Goal: Task Accomplishment & Management: Manage account settings

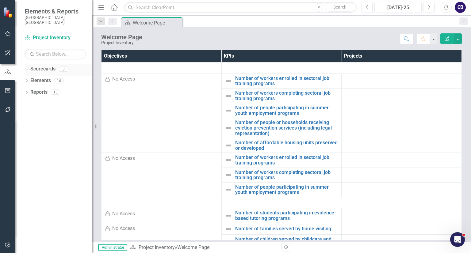
click at [25, 67] on div "Dropdown" at bounding box center [27, 69] width 4 height 5
click at [35, 89] on link "Participatory Budgeting Scoring" at bounding box center [63, 92] width 58 height 7
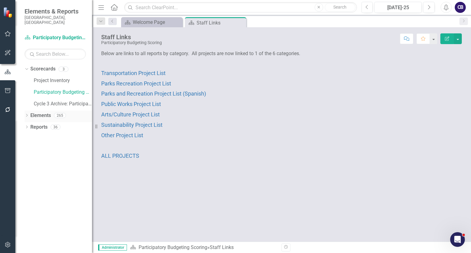
click at [25, 114] on div "Dropdown" at bounding box center [27, 116] width 4 height 5
click at [29, 149] on icon "Dropdown" at bounding box center [30, 150] width 4 height 3
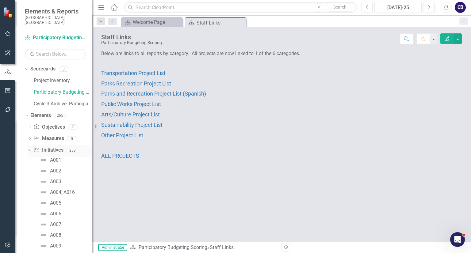
click at [29, 148] on icon "Dropdown" at bounding box center [28, 150] width 3 height 4
click at [25, 173] on icon "Dropdown" at bounding box center [27, 174] width 4 height 3
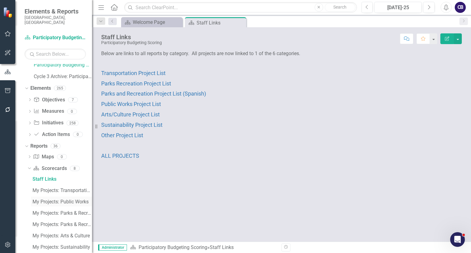
scroll to position [25, 0]
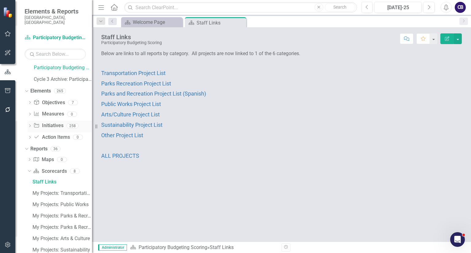
click at [47, 122] on link "Initiative Initiatives" at bounding box center [48, 125] width 30 height 7
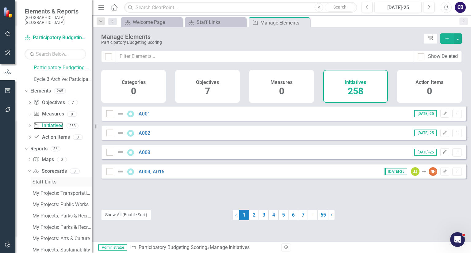
scroll to position [90, 0]
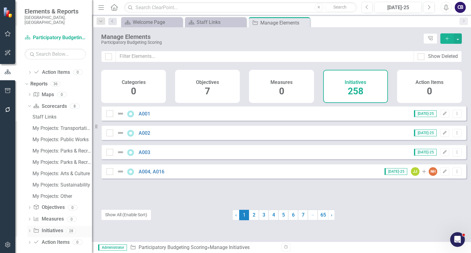
click at [48, 231] on div "Initiative Initiatives 28" at bounding box center [62, 232] width 59 height 12
click at [30, 230] on icon at bounding box center [30, 231] width 2 height 3
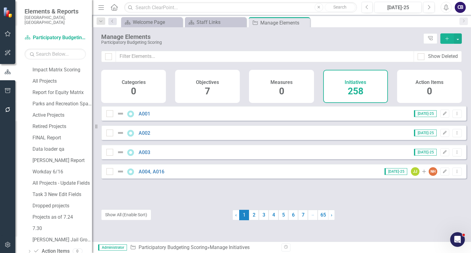
scroll to position [316, 0]
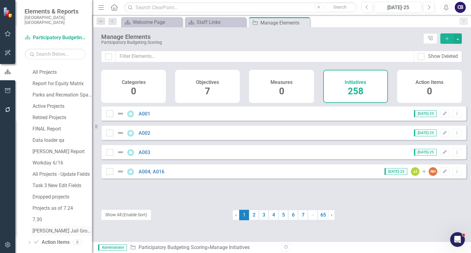
click at [54, 228] on div "[PERSON_NAME] Jail Group" at bounding box center [62, 231] width 59 height 6
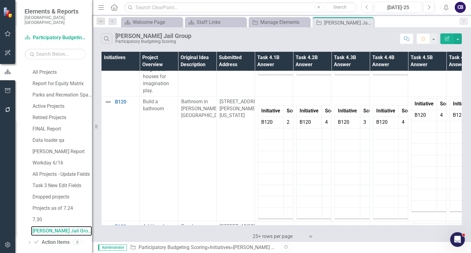
scroll to position [1382, 0]
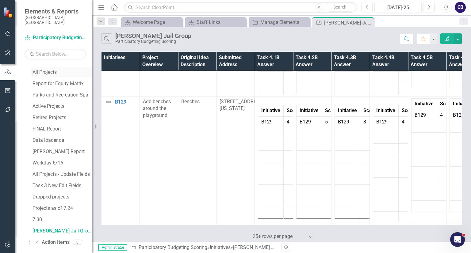
click at [50, 70] on div "All Projects" at bounding box center [62, 73] width 59 height 6
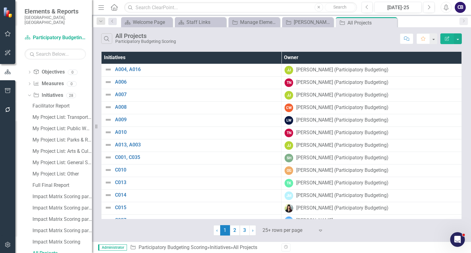
click at [457, 33] on div "Search All Projects Participatory Budgeting Scoring Comment Favorite Edit Report" at bounding box center [281, 37] width 379 height 20
click at [76, 160] on div "My Project List: General Services" at bounding box center [62, 163] width 59 height 6
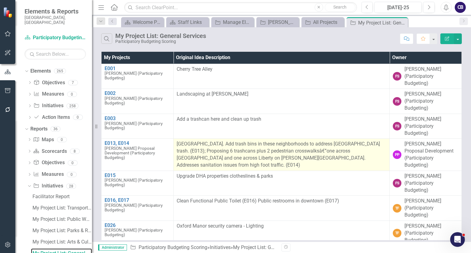
scroll to position [9, 0]
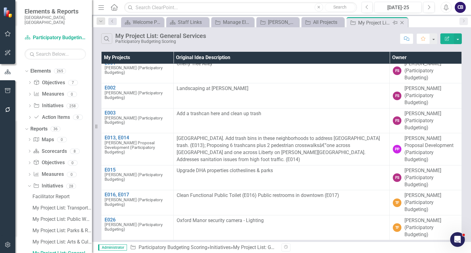
click at [403, 23] on icon "Close" at bounding box center [402, 22] width 6 height 5
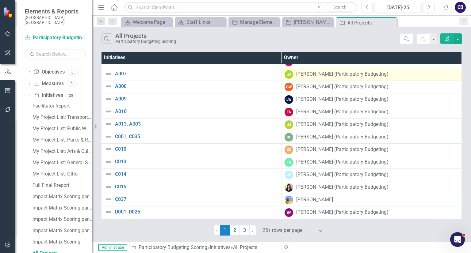
scroll to position [22, 0]
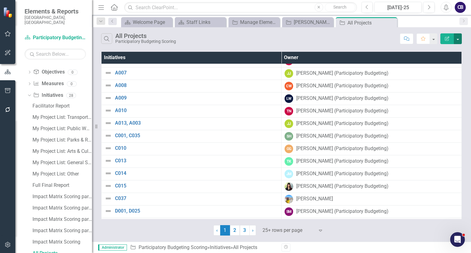
click at [459, 36] on button "button" at bounding box center [458, 38] width 8 height 11
click at [447, 49] on link "Edit Report Edit Report" at bounding box center [437, 49] width 48 height 11
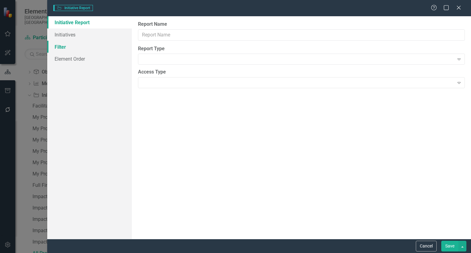
type input "All Projects"
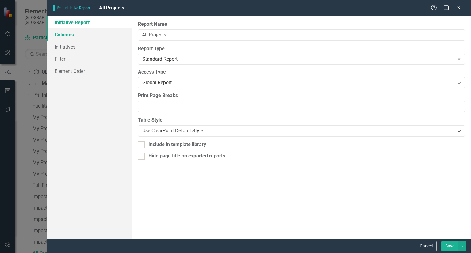
click at [112, 30] on link "Columns" at bounding box center [89, 35] width 85 height 12
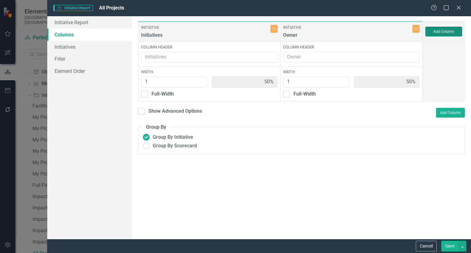
click at [444, 30] on button "Add Column" at bounding box center [443, 32] width 37 height 10
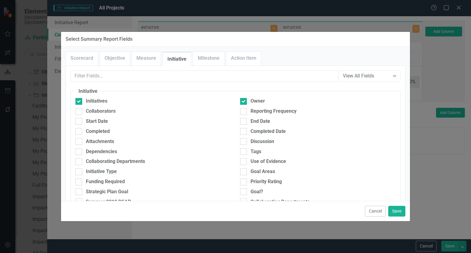
click at [302, 73] on input "c" at bounding box center [205, 76] width 268 height 11
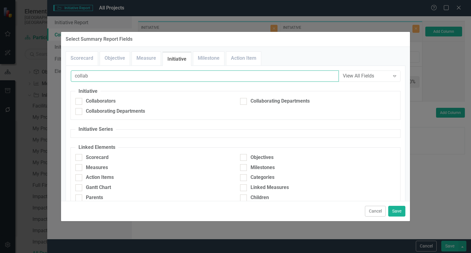
type input "collab"
click at [102, 97] on fieldset "Initiative Collaborators Collaborating Departments Collaborating Departments" at bounding box center [236, 104] width 330 height 32
click at [98, 101] on div "Collaborators" at bounding box center [101, 101] width 30 height 7
click at [79, 101] on input "Collaborators" at bounding box center [77, 100] width 4 height 4
checkbox input "true"
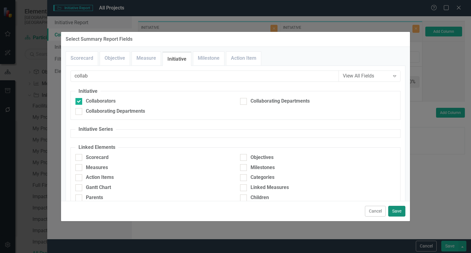
click at [398, 212] on button "Save" at bounding box center [396, 211] width 17 height 11
type input "33%"
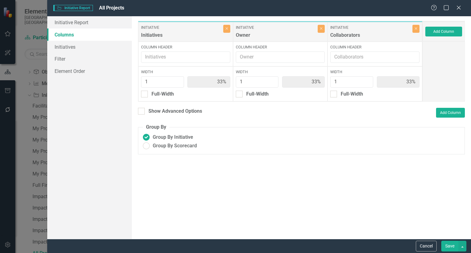
click at [446, 248] on button "Save" at bounding box center [449, 246] width 17 height 11
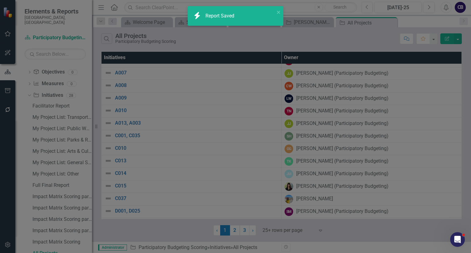
radio input "false"
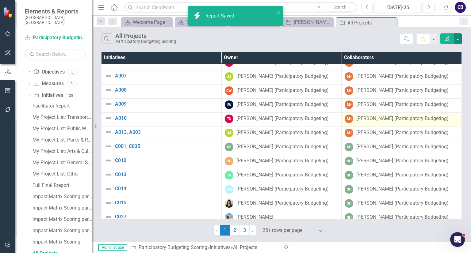
scroll to position [0, 0]
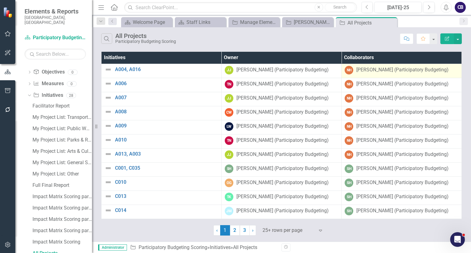
click at [435, 73] on div "[PERSON_NAME] (Participatory Budgeting)" at bounding box center [402, 70] width 92 height 7
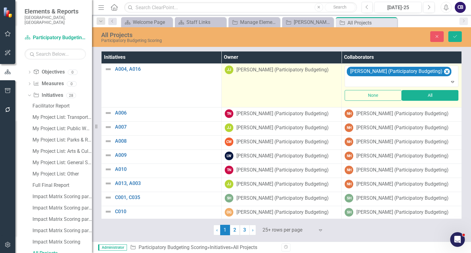
click at [323, 72] on div "[PERSON_NAME] (Participatory Budgeting)" at bounding box center [282, 70] width 92 height 7
click at [323, 72] on div "[PERSON_NAME] (Participatory Budgeting)" at bounding box center [278, 71] width 98 height 7
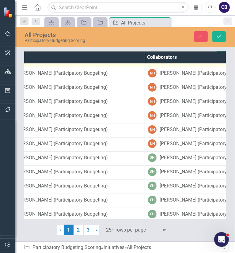
scroll to position [40, 169]
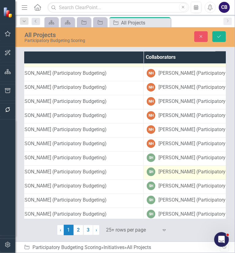
click at [169, 173] on div "[PERSON_NAME] (Participatory Budgeting)" at bounding box center [205, 172] width 92 height 7
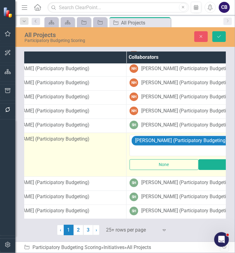
scroll to position [73, 214]
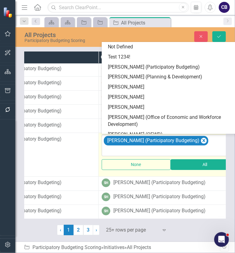
click at [114, 147] on div at bounding box center [171, 151] width 135 height 8
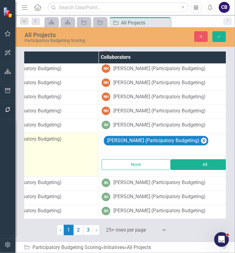
click at [81, 152] on td "OG [PERSON_NAME] (Participatory Budgeting)" at bounding box center [27, 155] width 144 height 44
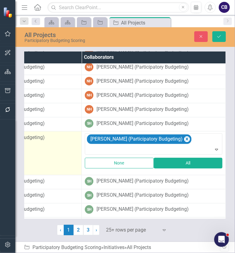
scroll to position [75, 235]
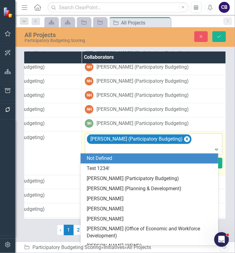
click at [101, 147] on div at bounding box center [154, 150] width 135 height 8
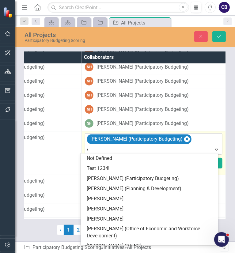
type input "Aman"
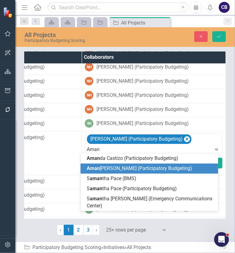
click at [100, 165] on div "[PERSON_NAME] (Participatory Budgeting)" at bounding box center [151, 168] width 128 height 7
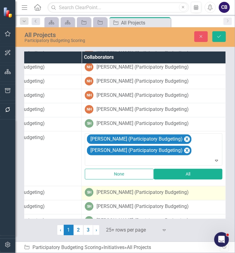
click at [98, 191] on div "[PERSON_NAME] (Participatory Budgeting)" at bounding box center [143, 192] width 92 height 7
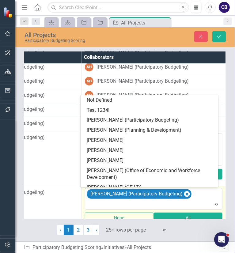
click at [102, 199] on div "[PERSON_NAME] (Participatory Budgeting)" at bounding box center [154, 199] width 136 height 21
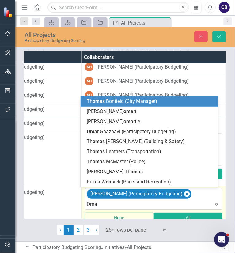
type input "[PERSON_NAME]"
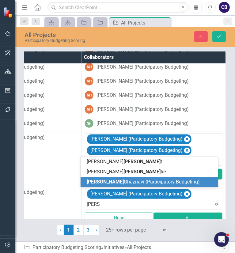
click at [102, 185] on div "[PERSON_NAME] (Participatory Budgeting)" at bounding box center [151, 182] width 128 height 7
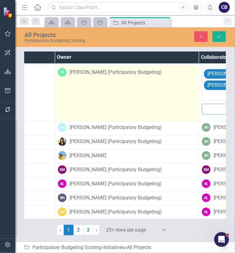
scroll to position [196, 114]
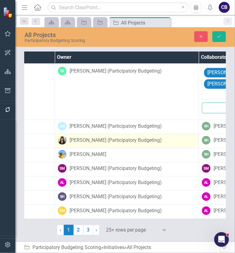
click at [120, 134] on td "[PERSON_NAME] (Participatory Budgeting)" at bounding box center [127, 141] width 144 height 14
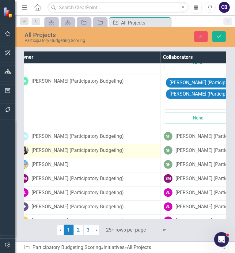
scroll to position [186, 153]
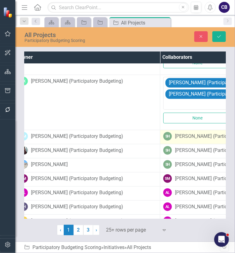
click at [173, 130] on td "SH [PERSON_NAME] (Participatory Budgeting)" at bounding box center [232, 137] width 144 height 14
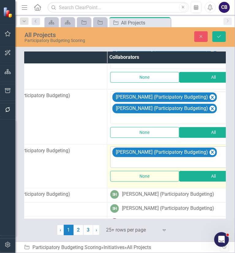
scroll to position [172, 206]
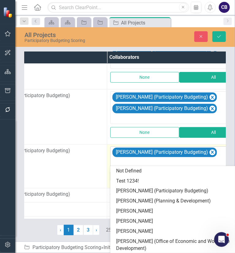
click at [137, 161] on div at bounding box center [179, 163] width 135 height 8
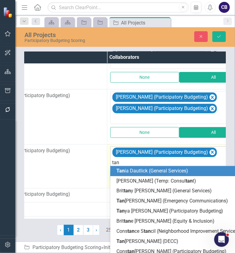
type input "tany"
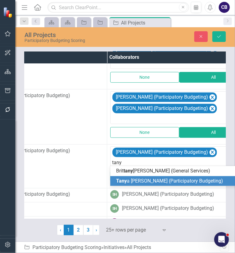
click at [124, 185] on div "[PERSON_NAME] (Participatory Budgeting)" at bounding box center [179, 181] width 138 height 10
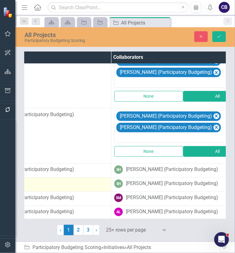
scroll to position [208, 204]
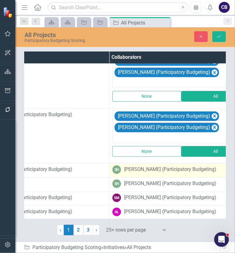
click at [146, 170] on div "[PERSON_NAME] (Participatory Budgeting)" at bounding box center [170, 169] width 92 height 7
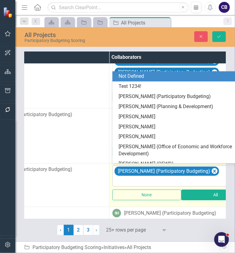
click at [144, 181] on div at bounding box center [181, 182] width 135 height 8
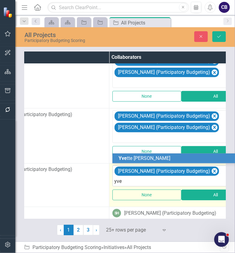
type input "yvet"
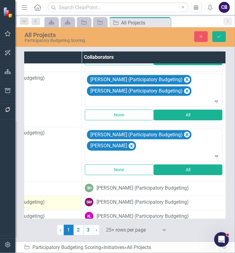
scroll to position [270, 234]
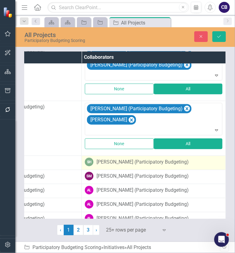
click at [104, 161] on div "[PERSON_NAME] (Participatory Budgeting)" at bounding box center [143, 162] width 92 height 7
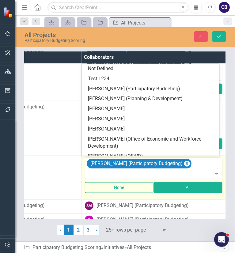
click at [104, 174] on div at bounding box center [154, 174] width 135 height 8
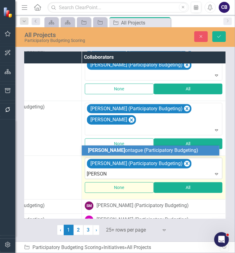
type input "[PERSON_NAME]"
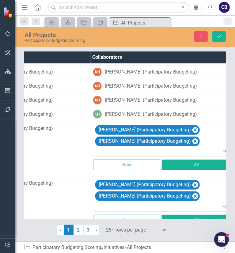
scroll to position [84, 223]
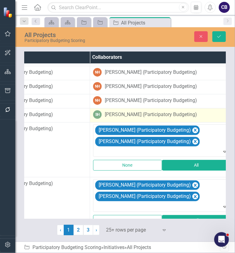
click at [118, 117] on div "[PERSON_NAME] (Participatory Budgeting)" at bounding box center [151, 114] width 92 height 7
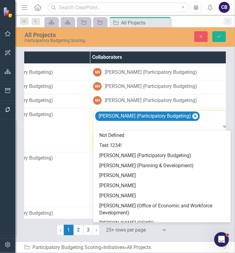
click at [119, 124] on div at bounding box center [162, 127] width 135 height 8
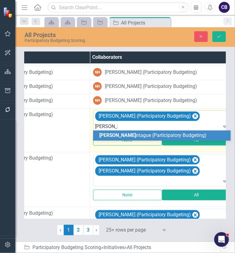
type input "[PERSON_NAME]"
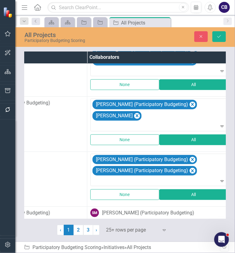
scroll to position [316, 227]
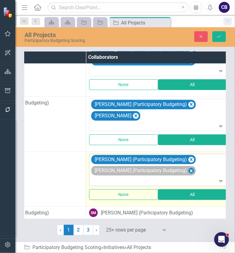
click at [194, 167] on icon "Remove James Montague (Participatory Budgeting)" at bounding box center [192, 171] width 6 height 8
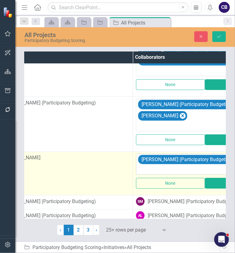
scroll to position [316, 180]
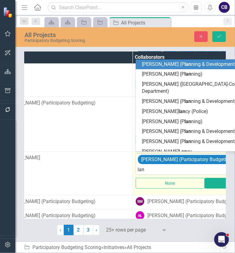
type input "lany"
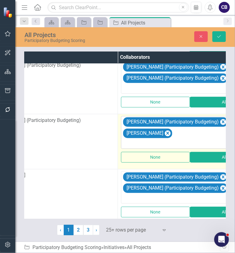
scroll to position [293, 195]
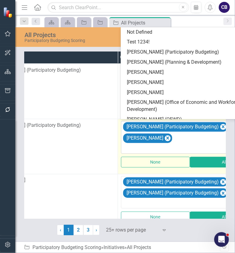
click at [177, 137] on div "[PERSON_NAME] (Participatory Budgeting) [PERSON_NAME]" at bounding box center [190, 137] width 136 height 32
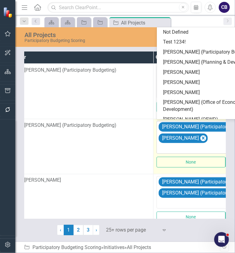
scroll to position [293, 159]
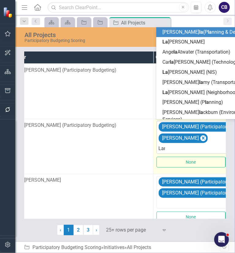
type input "Lany"
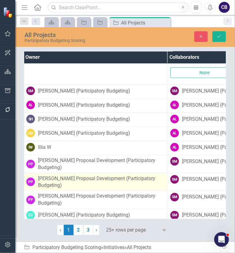
scroll to position [449, 151]
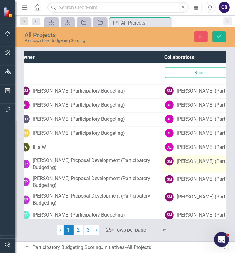
click at [215, 159] on div "[PERSON_NAME] (Participatory Budgeting)" at bounding box center [223, 161] width 92 height 7
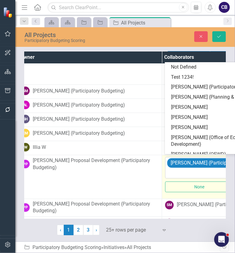
click at [201, 170] on div at bounding box center [234, 174] width 135 height 8
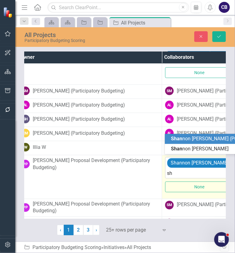
type input "s"
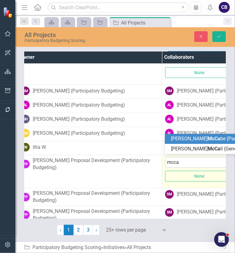
type input "mccab"
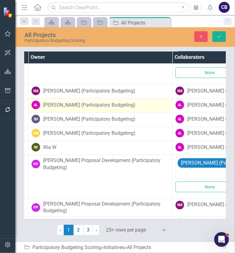
scroll to position [449, 141]
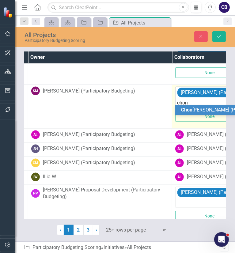
type input "chonn"
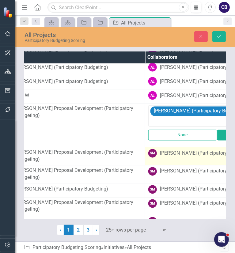
scroll to position [542, 168]
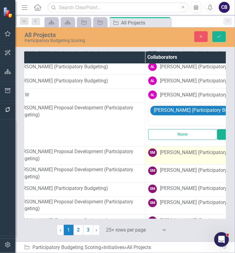
click at [164, 151] on div "[PERSON_NAME] (Participatory Budgeting)" at bounding box center [206, 153] width 92 height 7
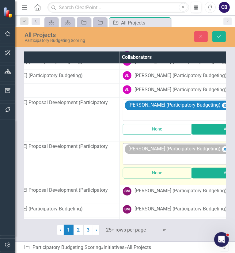
scroll to position [547, 194]
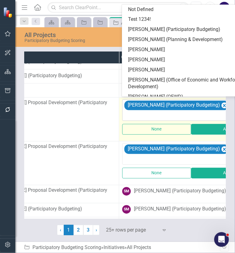
click at [162, 112] on div at bounding box center [191, 116] width 135 height 8
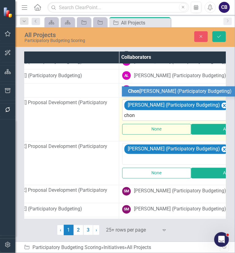
type input "chonn"
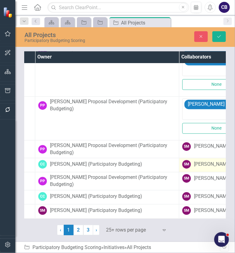
scroll to position [604, 134]
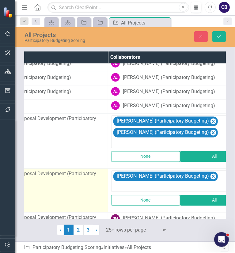
scroll to position [530, 213]
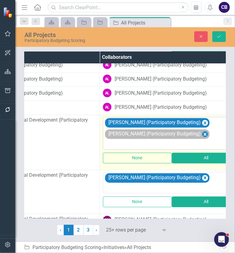
click at [208, 133] on icon "Remove Shannon McCabe (Participatory Budgeting)" at bounding box center [205, 135] width 6 height 8
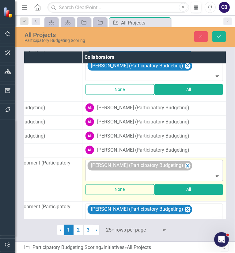
scroll to position [487, 233]
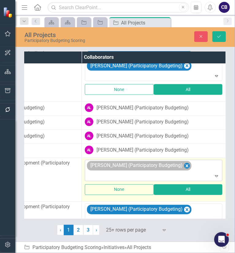
click at [185, 163] on icon "Remove Chonna Campbell (Participatory Budgeting)" at bounding box center [187, 167] width 6 height 8
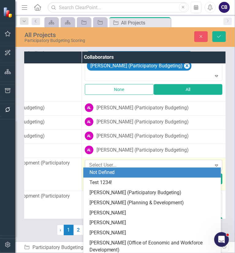
click at [185, 162] on div at bounding box center [149, 166] width 125 height 8
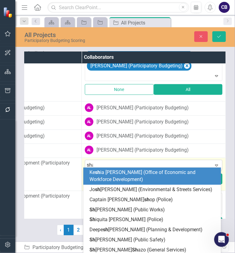
type input "shann"
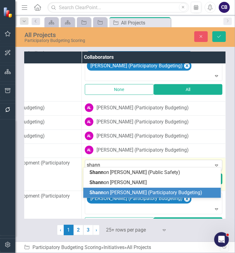
click at [135, 190] on span "Shann on [PERSON_NAME] (Participatory Budgeting)" at bounding box center [146, 193] width 113 height 6
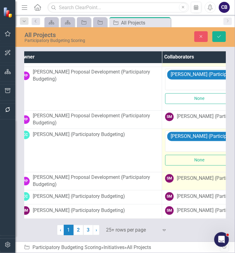
scroll to position [622, 151]
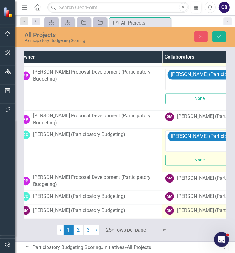
click at [181, 208] on div "[PERSON_NAME] (Participatory Budgeting)" at bounding box center [223, 211] width 92 height 7
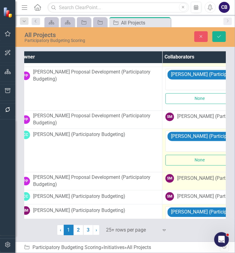
scroll to position [651, 151]
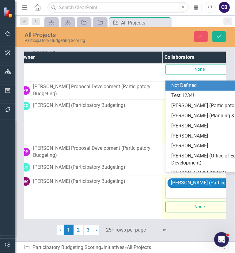
click at [176, 189] on div at bounding box center [234, 193] width 135 height 8
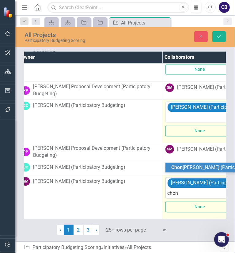
type input "chonn"
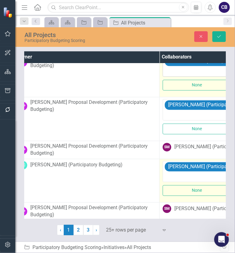
scroll to position [663, 153]
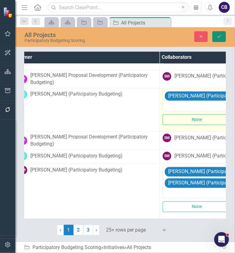
click at [220, 35] on icon "Save" at bounding box center [219, 36] width 6 height 4
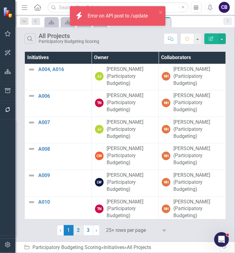
click at [81, 233] on link "2" at bounding box center [79, 230] width 10 height 10
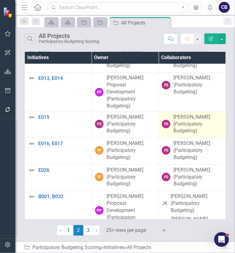
scroll to position [72, 0]
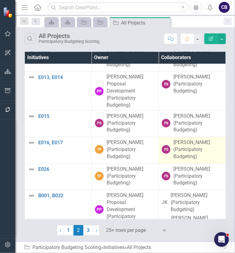
click at [189, 150] on div "[PERSON_NAME] (Participatory Budgeting)" at bounding box center [198, 149] width 49 height 21
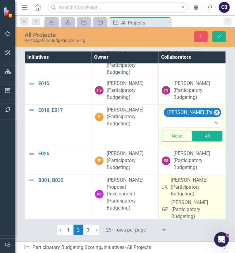
scroll to position [103, 0]
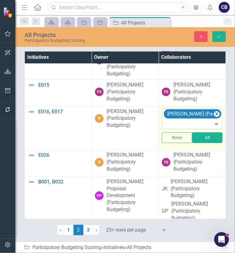
click at [191, 120] on div at bounding box center [193, 124] width 58 height 8
type input "arnol"
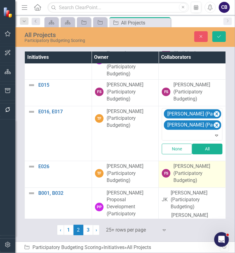
click at [200, 175] on div "[PERSON_NAME] (Participatory Budgeting)" at bounding box center [198, 173] width 49 height 21
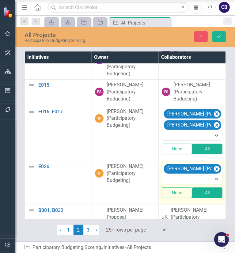
click at [193, 175] on div at bounding box center [193, 179] width 58 height 8
type input "c"
type input "blat"
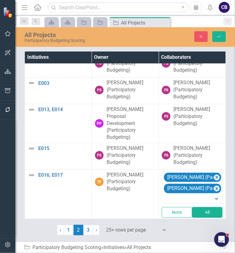
scroll to position [39, 0]
click at [220, 35] on icon "Save" at bounding box center [219, 36] width 6 height 4
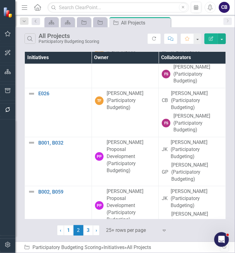
scroll to position [925, 0]
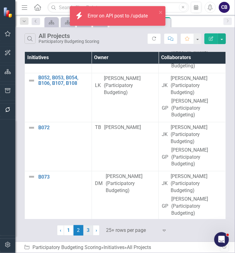
click at [87, 230] on link "3" at bounding box center [88, 230] width 10 height 10
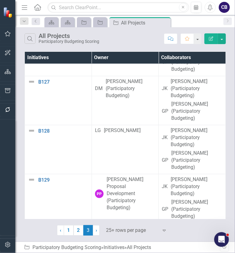
scroll to position [433, 0]
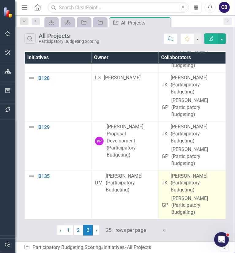
click at [199, 200] on div "[PERSON_NAME] (Participatory Budgeting)" at bounding box center [196, 205] width 51 height 21
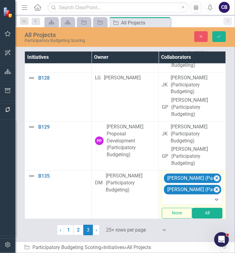
scroll to position [443, 0]
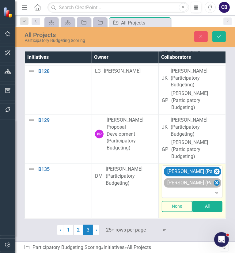
click at [217, 181] on icon "Remove Gwendolyn Perry (Participatory Budgeting)" at bounding box center [217, 183] width 6 height 8
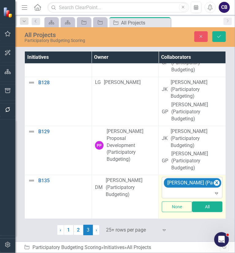
scroll to position [432, 0]
click at [201, 37] on icon "Close" at bounding box center [201, 36] width 6 height 4
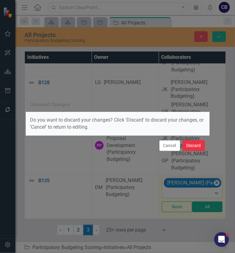
click at [193, 141] on button "Discard" at bounding box center [194, 145] width 22 height 11
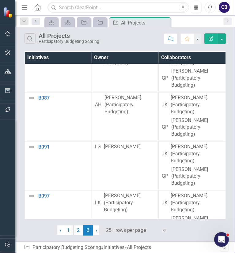
scroll to position [0, 0]
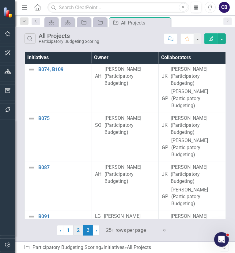
click at [76, 232] on link "2" at bounding box center [79, 230] width 10 height 10
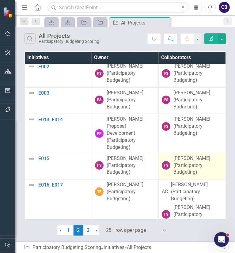
scroll to position [32, 0]
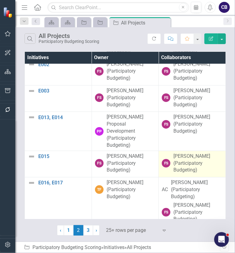
click at [186, 159] on div "[PERSON_NAME] (Participatory Budgeting)" at bounding box center [198, 163] width 49 height 21
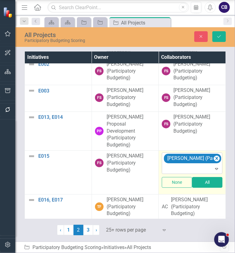
click at [205, 165] on div at bounding box center [193, 169] width 58 height 8
type input "tamm"
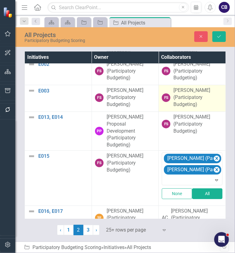
click at [196, 101] on div "[PERSON_NAME] (Participatory Budgeting)" at bounding box center [198, 97] width 49 height 21
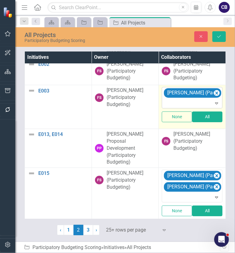
click at [197, 98] on div "[PERSON_NAME] (Participatory Budgeting)" at bounding box center [192, 97] width 59 height 21
type input "tamm"
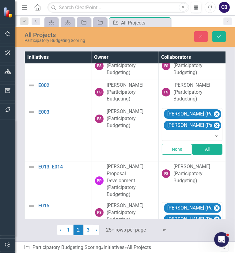
scroll to position [0, 0]
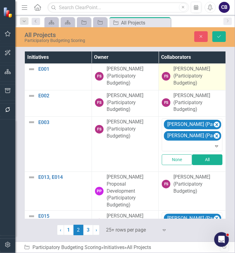
click at [189, 79] on div "[PERSON_NAME] (Participatory Budgeting)" at bounding box center [198, 76] width 49 height 21
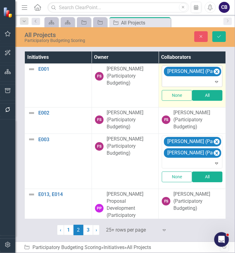
click at [190, 81] on div at bounding box center [193, 82] width 58 height 8
type input "[PERSON_NAME]"
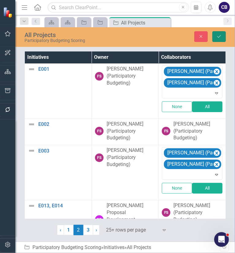
click at [224, 38] on button "Save" at bounding box center [218, 36] width 13 height 11
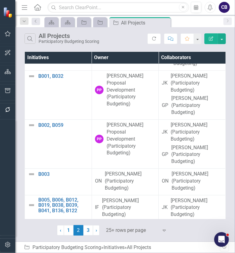
scroll to position [307, 0]
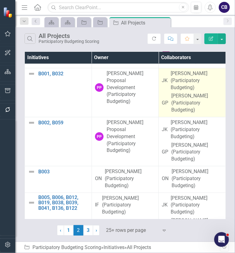
click at [194, 91] on div "[PERSON_NAME] [PERSON_NAME] (Participatory Budgeting) GP [PERSON_NAME] (Partici…" at bounding box center [192, 92] width 61 height 44
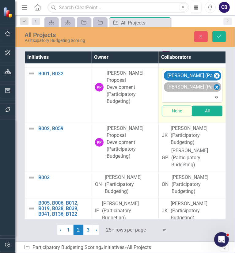
click at [215, 86] on icon "Remove Gwendolyn Perry (Participatory Budgeting)" at bounding box center [217, 87] width 6 height 8
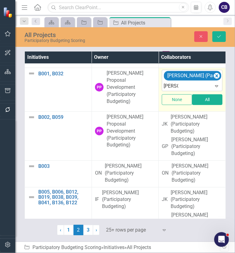
type input "Deveni"
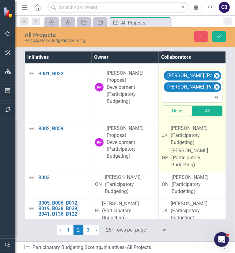
click at [196, 155] on div "[PERSON_NAME] (Participatory Budgeting)" at bounding box center [196, 157] width 51 height 21
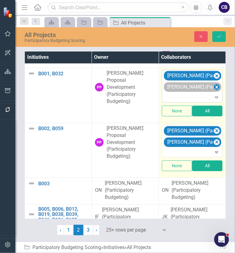
click at [214, 85] on icon "Remove Devenia Mhazo (Participatory Budgeting)" at bounding box center [217, 87] width 6 height 8
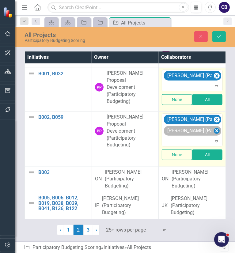
click at [215, 130] on icon "Remove Gwendolyn Perry (Participatory Budgeting)" at bounding box center [217, 131] width 6 height 8
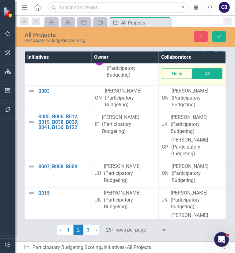
scroll to position [380, 0]
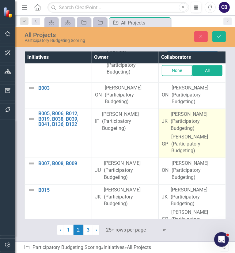
click at [199, 125] on div "[PERSON_NAME] (Participatory Budgeting)" at bounding box center [197, 121] width 52 height 21
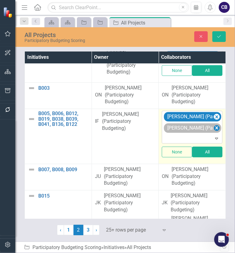
click at [215, 126] on icon "Remove Gwendolyn Perry (Participatory Budgeting)" at bounding box center [217, 128] width 6 height 8
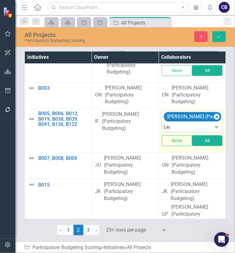
type input "[PERSON_NAME]"
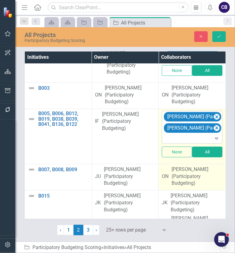
click at [202, 166] on div "[PERSON_NAME] (Participatory Budgeting)" at bounding box center [197, 176] width 51 height 21
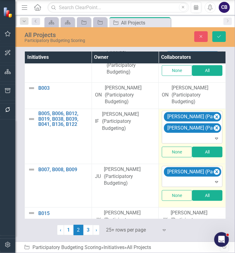
click at [185, 179] on div at bounding box center [193, 182] width 58 height 8
type input "I"
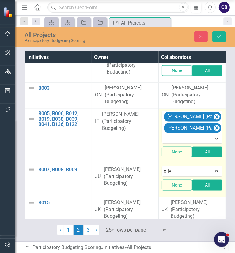
type input "[PERSON_NAME]"
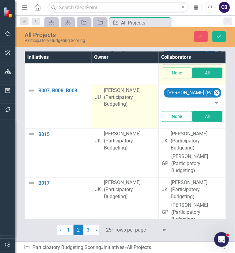
scroll to position [466, 0]
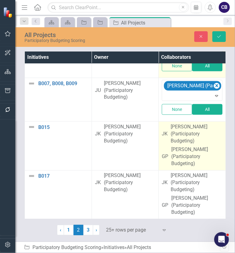
click at [188, 140] on div "[PERSON_NAME] (Participatory Budgeting)" at bounding box center [197, 134] width 52 height 21
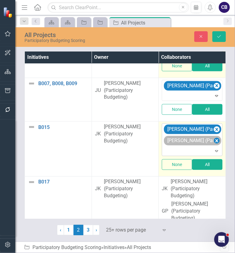
click at [216, 140] on icon "Remove Gwendolyn Perry (Participatory Budgeting)" at bounding box center [217, 141] width 3 height 3
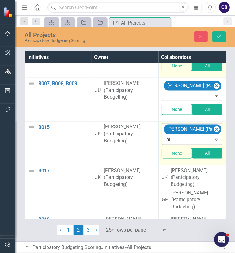
type input "Tali"
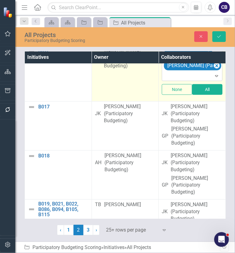
scroll to position [547, 0]
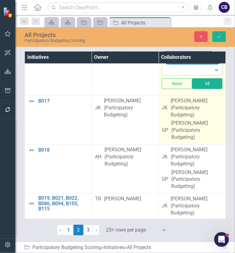
click at [201, 133] on div "[PERSON_NAME] (Participatory Budgeting)" at bounding box center [196, 130] width 51 height 21
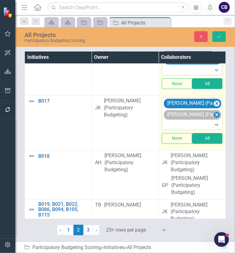
click at [214, 112] on icon "Remove Gwendolyn Perry (Participatory Budgeting)" at bounding box center [217, 115] width 6 height 8
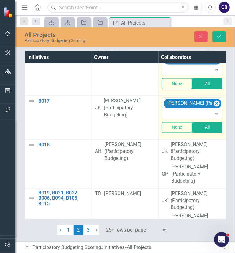
click at [215, 113] on icon at bounding box center [216, 114] width 3 height 2
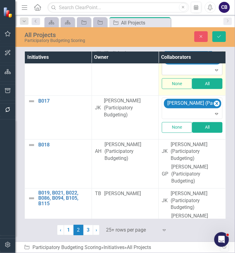
click at [195, 110] on div at bounding box center [193, 114] width 58 height 8
click at [168, 114] on div at bounding box center [193, 114] width 58 height 8
click at [170, 116] on div at bounding box center [193, 114] width 58 height 8
click at [214, 112] on icon "Expand" at bounding box center [217, 114] width 6 height 5
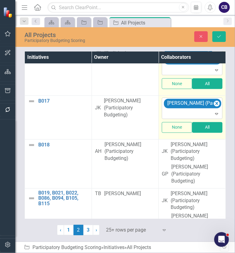
click at [186, 112] on div at bounding box center [193, 114] width 58 height 8
type input "[PERSON_NAME]"
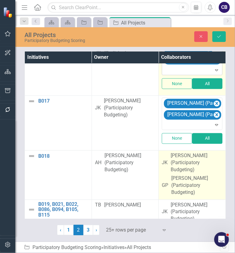
click at [191, 184] on div "[PERSON_NAME] (Participatory Budgeting)" at bounding box center [196, 185] width 51 height 21
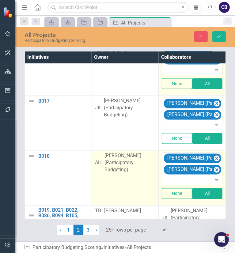
scroll to position [561, 0]
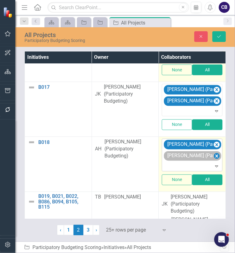
click at [214, 153] on icon "Remove Gwendolyn Perry (Participatory Budgeting)" at bounding box center [217, 157] width 6 height 8
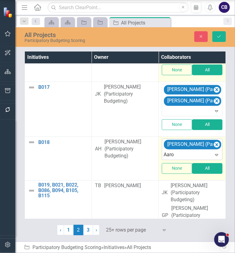
type input "[PERSON_NAME]"
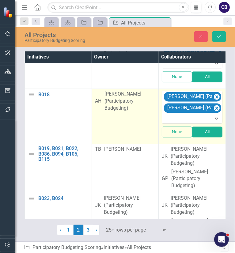
scroll to position [611, 0]
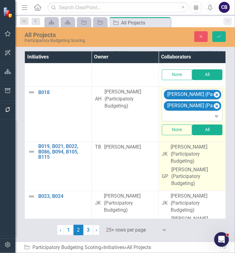
click at [182, 173] on div "[PERSON_NAME] (Participatory Budgeting)" at bounding box center [196, 177] width 51 height 21
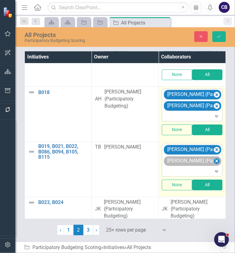
click at [214, 159] on icon "Remove Gwendolyn Perry (Participatory Budgeting)" at bounding box center [217, 162] width 6 height 8
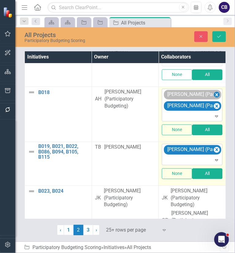
click at [216, 94] on icon "Remove Aaron Harbaugh (Participatory Budgeting)" at bounding box center [217, 95] width 3 height 3
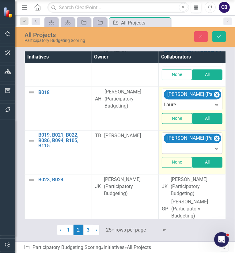
type input "Lauren"
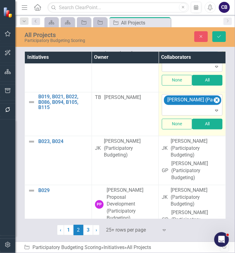
scroll to position [661, 0]
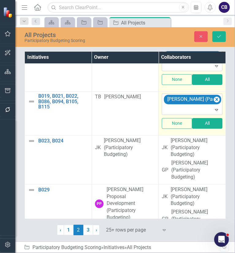
click at [183, 106] on div at bounding box center [193, 110] width 58 height 8
type input "Isa"
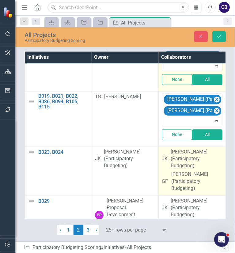
click at [183, 154] on div "[PERSON_NAME] (Participatory Budgeting)" at bounding box center [197, 159] width 52 height 21
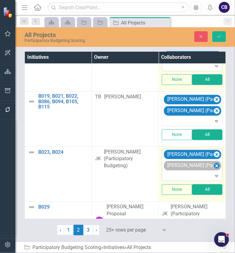
click at [214, 162] on icon "Remove Gwendolyn Perry (Participatory Budgeting)" at bounding box center [217, 166] width 6 height 8
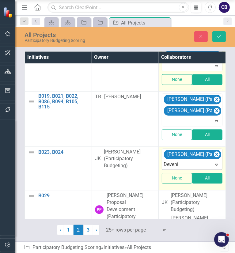
type input "Devenia"
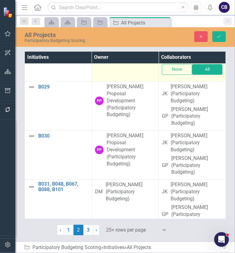
scroll to position [805, 0]
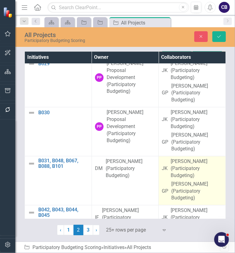
click at [179, 174] on div "[PERSON_NAME] (Participatory Budgeting)" at bounding box center [197, 168] width 52 height 21
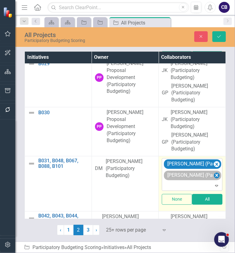
click at [214, 175] on icon "Remove Gwendolyn Perry (Participatory Budgeting)" at bounding box center [217, 176] width 6 height 8
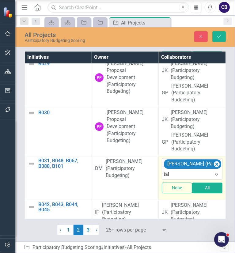
type input "tali"
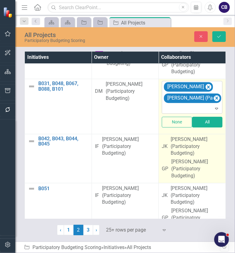
scroll to position [883, 0]
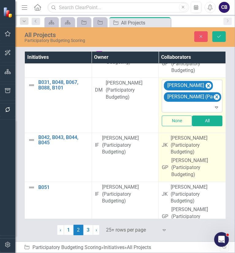
click at [202, 162] on div "[PERSON_NAME] (Participatory Budgeting)" at bounding box center [196, 167] width 51 height 21
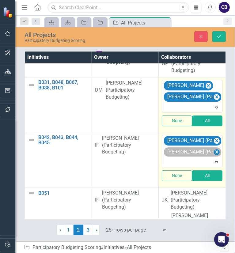
click at [216, 151] on icon "Remove Gwendolyn Perry (Participatory Budgeting)" at bounding box center [217, 152] width 3 height 3
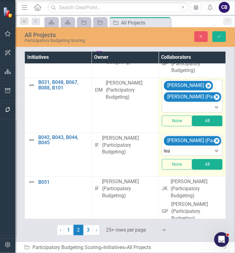
type input "[PERSON_NAME]"
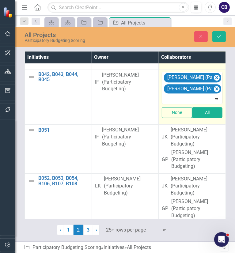
scroll to position [955, 0]
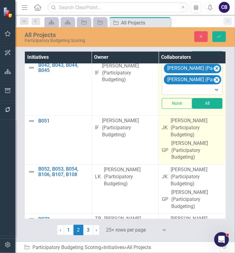
click at [203, 147] on div "[PERSON_NAME] (Participatory Budgeting)" at bounding box center [196, 150] width 51 height 21
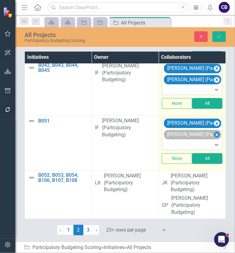
click at [214, 131] on icon "Remove Gwendolyn Perry (Participatory Budgeting)" at bounding box center [217, 135] width 6 height 8
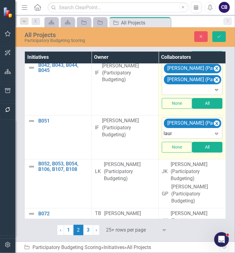
type input "lauren"
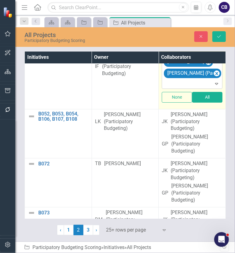
scroll to position [1017, 0]
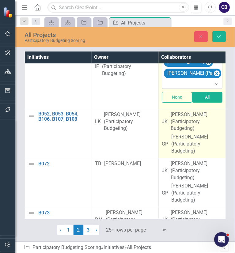
click at [197, 137] on div "[PERSON_NAME] (Participatory Budgeting)" at bounding box center [196, 144] width 51 height 21
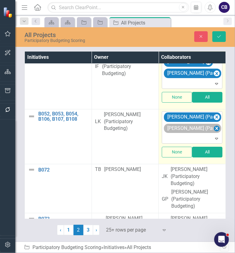
click at [216, 127] on icon "Remove Gwendolyn Perry (Participatory Budgeting)" at bounding box center [217, 128] width 3 height 3
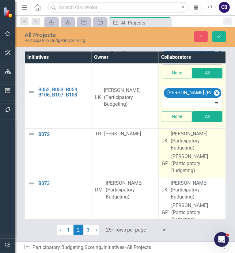
scroll to position [1044, 0]
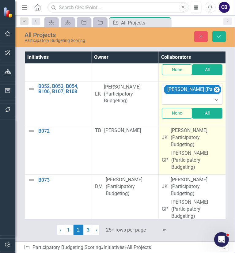
click at [202, 152] on div "[PERSON_NAME] (Participatory Budgeting)" at bounding box center [196, 160] width 51 height 21
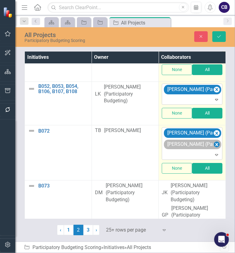
click at [214, 143] on icon "Remove Gwendolyn Perry (Participatory Budgeting)" at bounding box center [217, 145] width 6 height 8
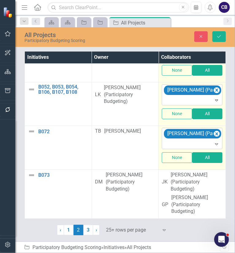
scroll to position [1039, 0]
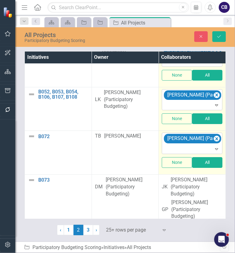
click at [214, 147] on icon "Expand" at bounding box center [217, 149] width 6 height 5
type input "D"
type input "Devenia"
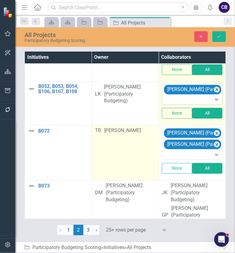
scroll to position [1050, 0]
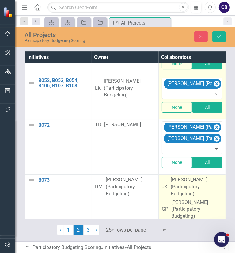
click at [186, 186] on div "[PERSON_NAME] (Participatory Budgeting)" at bounding box center [197, 187] width 52 height 21
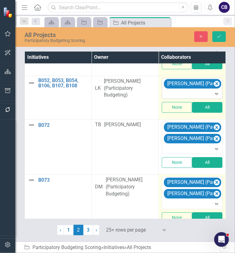
scroll to position [1056, 0]
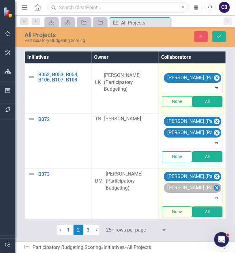
click at [216, 186] on icon "Remove Gwendolyn Perry (Participatory Budgeting)" at bounding box center [217, 187] width 3 height 3
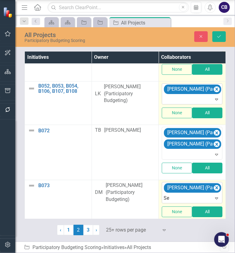
type input "S"
type input "[PERSON_NAME]"
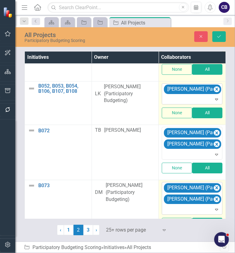
scroll to position [1056, 0]
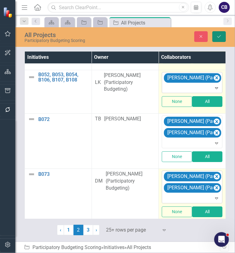
click at [221, 36] on icon "Save" at bounding box center [219, 36] width 6 height 4
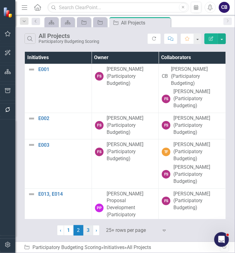
click at [92, 231] on link "3" at bounding box center [88, 230] width 10 height 10
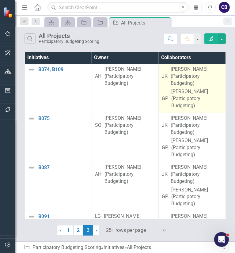
click at [198, 97] on div "[PERSON_NAME] (Participatory Budgeting)" at bounding box center [196, 98] width 51 height 21
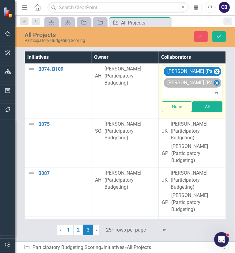
click at [217, 81] on icon "Remove Gwendolyn Perry (Participatory Budgeting)" at bounding box center [217, 82] width 3 height 3
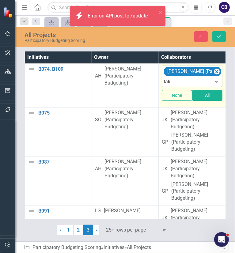
type input "talit"
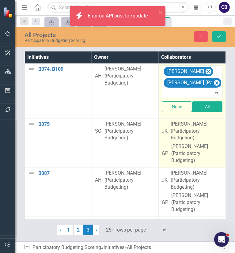
click at [195, 139] on div "[PERSON_NAME] (Participatory Budgeting)" at bounding box center [197, 131] width 52 height 21
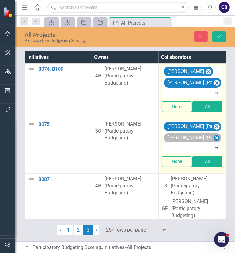
click at [217, 137] on icon "Remove Gwendolyn Perry (Participatory Budgeting)" at bounding box center [217, 138] width 6 height 8
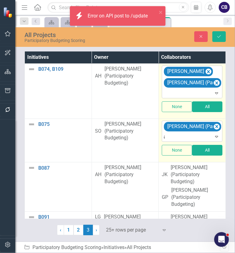
type input "aa"
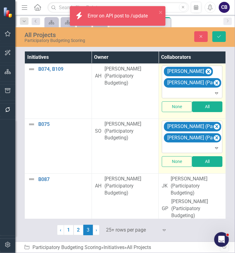
click at [194, 170] on td "[PERSON_NAME] (Participatory Budgeting) [PERSON_NAME] (Participatory Budgeting)…" at bounding box center [192, 146] width 67 height 55
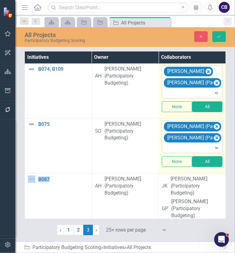
click at [194, 170] on td "[PERSON_NAME] (Participatory Budgeting) [PERSON_NAME] (Participatory Budgeting)…" at bounding box center [192, 146] width 67 height 55
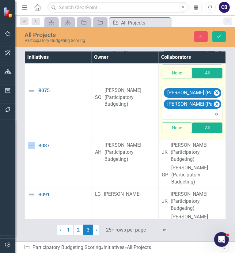
scroll to position [34, 0]
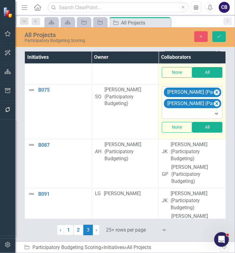
click at [194, 170] on div "[PERSON_NAME] (Participatory Budgeting)" at bounding box center [196, 174] width 51 height 21
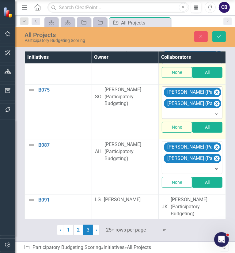
click at [194, 170] on div at bounding box center [193, 169] width 58 height 8
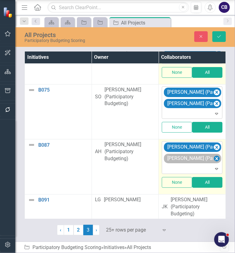
click at [215, 155] on icon "Remove Gwendolyn Perry (Participatory Budgeting)" at bounding box center [217, 159] width 6 height 8
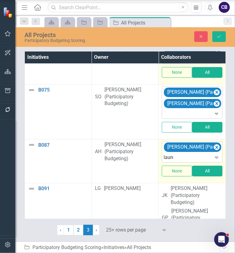
type input "lauren"
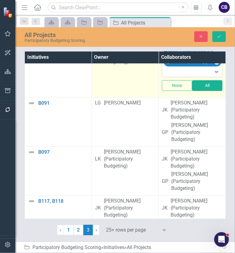
scroll to position [135, 0]
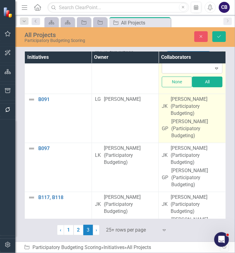
click at [202, 131] on div "[PERSON_NAME] (Participatory Budgeting)" at bounding box center [196, 128] width 51 height 21
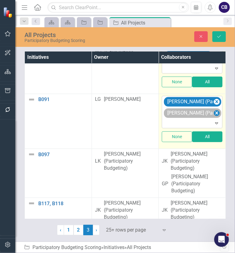
click at [217, 114] on icon "Remove Gwendolyn Perry (Participatory Budgeting)" at bounding box center [217, 113] width 6 height 8
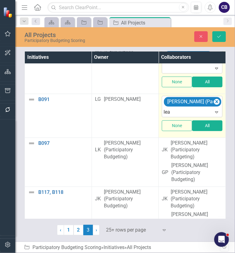
type input "[PERSON_NAME]"
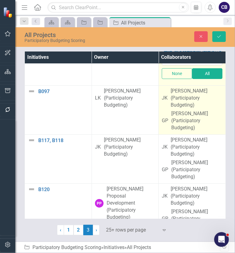
scroll to position [204, 0]
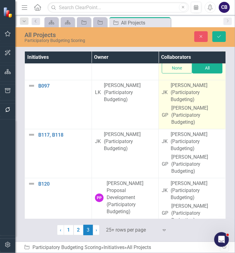
click at [207, 119] on div "[PERSON_NAME] (Participatory Budgeting)" at bounding box center [196, 115] width 51 height 21
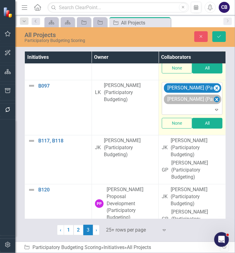
click at [215, 100] on icon "Remove Gwendolyn Perry (Participatory Budgeting)" at bounding box center [217, 100] width 6 height 8
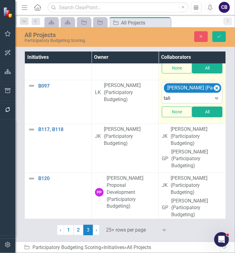
type input "talit"
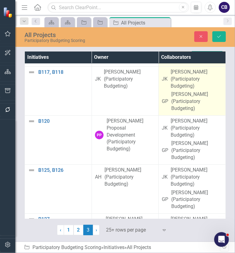
scroll to position [272, 0]
click at [199, 94] on div "[PERSON_NAME] (Participatory Budgeting)" at bounding box center [196, 101] width 51 height 21
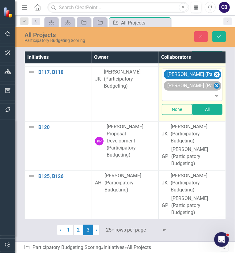
click at [214, 83] on icon "Remove Gwendolyn Perry (Participatory Budgeting)" at bounding box center [217, 86] width 6 height 8
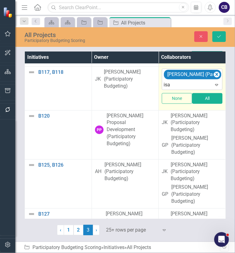
type input "isai"
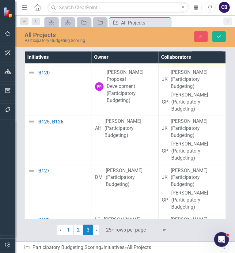
scroll to position [329, 0]
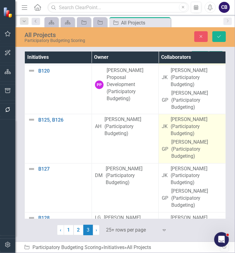
click at [206, 140] on div "[PERSON_NAME] (Participatory Budgeting)" at bounding box center [196, 149] width 51 height 21
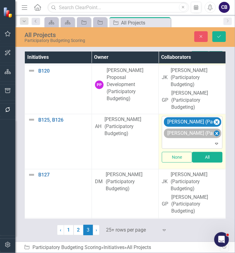
click at [219, 133] on icon "Remove Gwendolyn Perry (Participatory Budgeting)" at bounding box center [217, 134] width 6 height 8
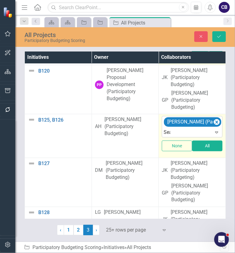
type input "[PERSON_NAME]"
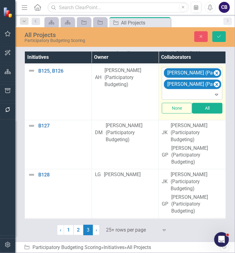
scroll to position [381, 0]
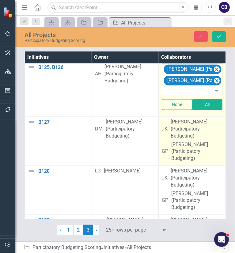
click at [203, 155] on div "[PERSON_NAME] (Participatory Budgeting)" at bounding box center [196, 151] width 51 height 21
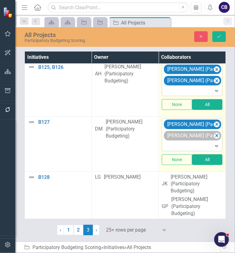
click at [220, 135] on div "[PERSON_NAME] (Participatory Budgeting)" at bounding box center [192, 136] width 57 height 10
click at [219, 134] on icon "Remove Gwendolyn Perry (Participatory Budgeting)" at bounding box center [217, 136] width 6 height 8
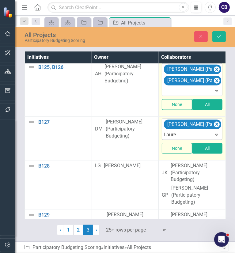
type input "Lauren"
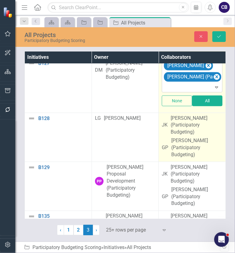
scroll to position [441, 0]
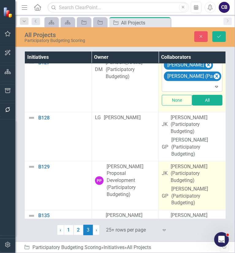
click at [189, 161] on td "[PERSON_NAME] [PERSON_NAME] (Participatory Budgeting) GP [PERSON_NAME] (Partici…" at bounding box center [192, 185] width 67 height 49
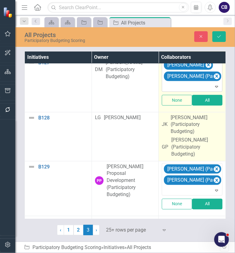
click at [195, 146] on div "[PERSON_NAME] (Participatory Budgeting)" at bounding box center [196, 147] width 51 height 21
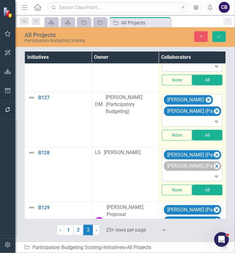
scroll to position [405, 0]
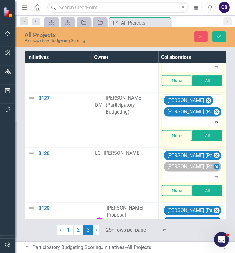
click at [215, 166] on icon "Remove Gwendolyn Perry (Participatory Budgeting)" at bounding box center [217, 167] width 6 height 8
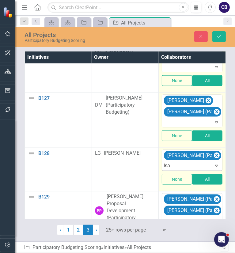
type input "[DEMOGRAPHIC_DATA]"
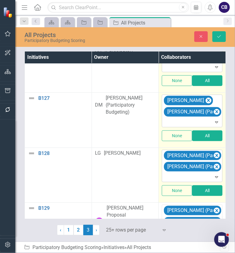
scroll to position [495, 0]
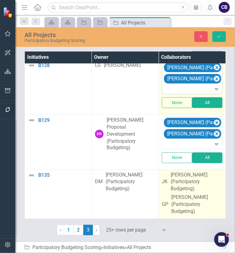
click at [212, 184] on div "[PERSON_NAME] (Participatory Budgeting)" at bounding box center [197, 182] width 52 height 21
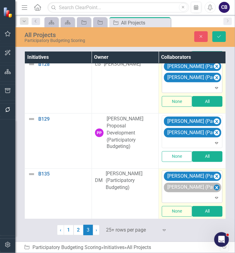
click at [214, 187] on icon "Remove Gwendolyn Perry (Participatory Budgeting)" at bounding box center [217, 188] width 6 height 8
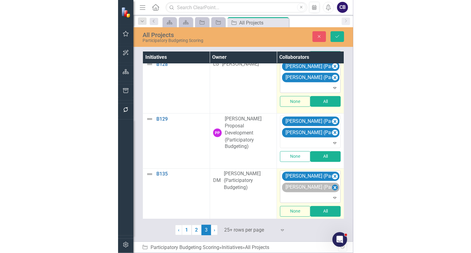
scroll to position [489, 0]
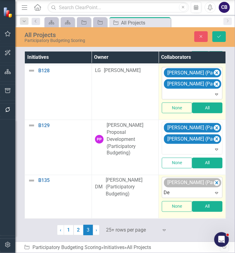
type input "D"
type input "t"
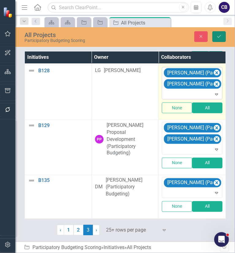
click at [220, 39] on button "Save" at bounding box center [218, 36] width 13 height 11
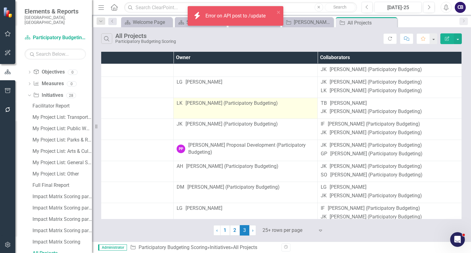
scroll to position [129, 76]
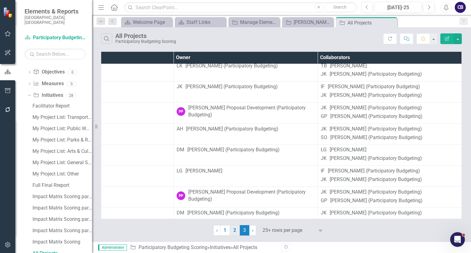
click at [234, 230] on link "2" at bounding box center [235, 230] width 10 height 10
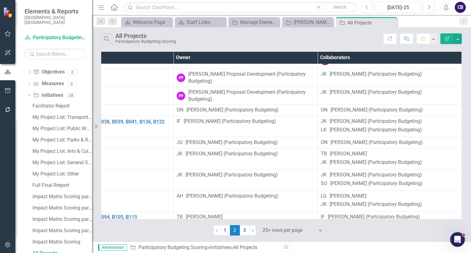
scroll to position [145, 76]
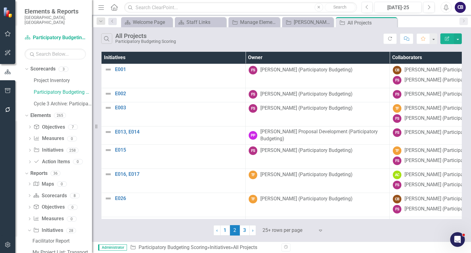
scroll to position [145, 76]
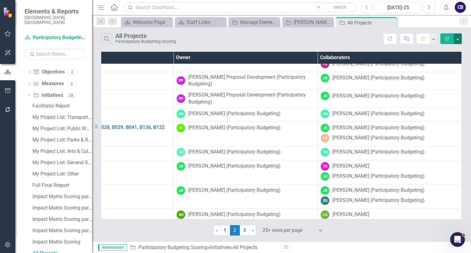
click at [460, 40] on button "button" at bounding box center [458, 38] width 8 height 11
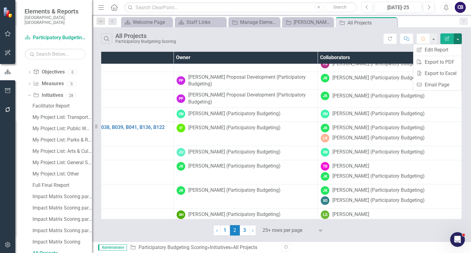
click at [464, 43] on div "Search All Projects Participatory Budgeting Scoring Refresh Comment Favorite Ed…" at bounding box center [281, 37] width 379 height 20
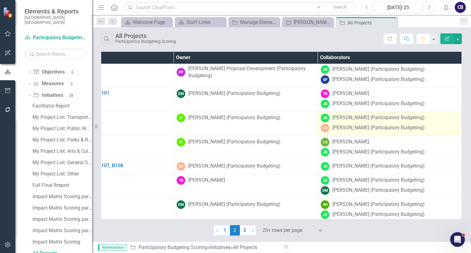
scroll to position [394, 76]
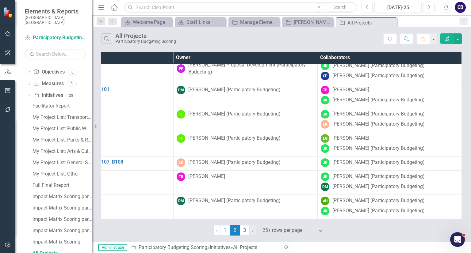
click at [254, 229] on link "› Next" at bounding box center [252, 230] width 7 height 10
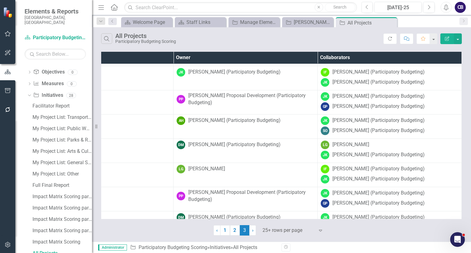
scroll to position [129, 75]
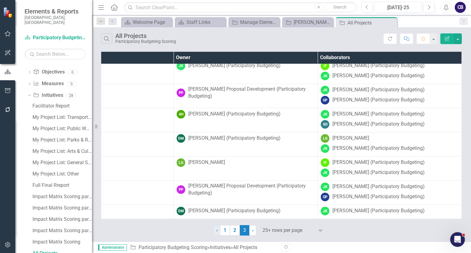
click at [217, 229] on span "‹" at bounding box center [217, 231] width 2 height 6
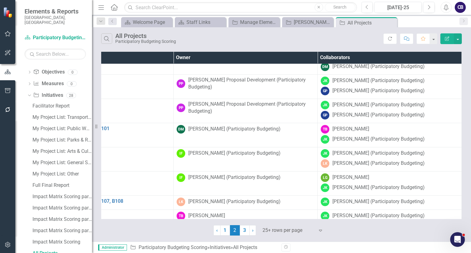
scroll to position [394, 76]
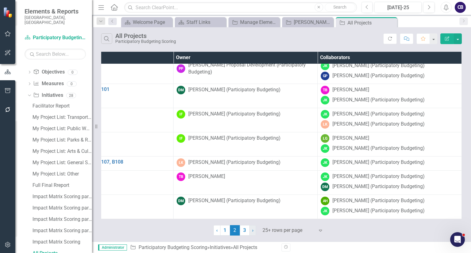
click at [251, 230] on link "› Next" at bounding box center [252, 230] width 7 height 10
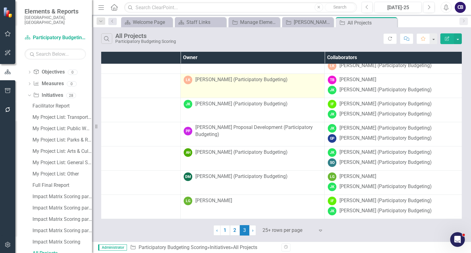
scroll to position [129, 65]
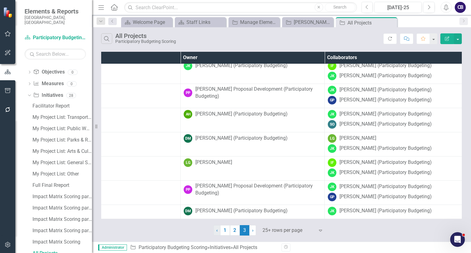
click at [218, 232] on link "‹ Previous" at bounding box center [216, 230] width 7 height 10
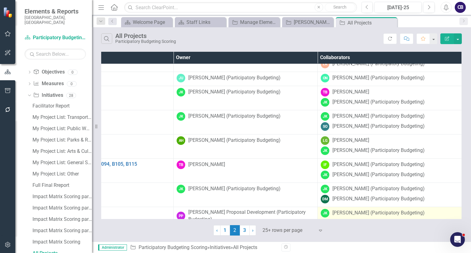
scroll to position [220, 76]
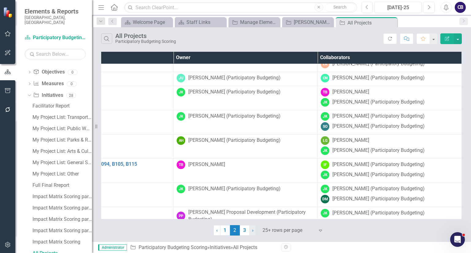
click at [253, 228] on span "›" at bounding box center [253, 231] width 2 height 6
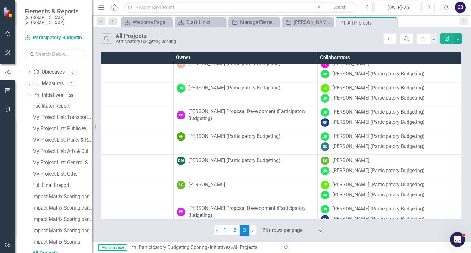
scroll to position [129, 76]
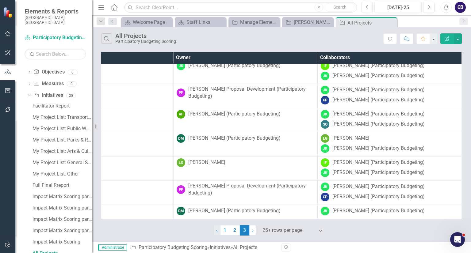
click at [216, 231] on link "‹ Previous" at bounding box center [216, 230] width 7 height 10
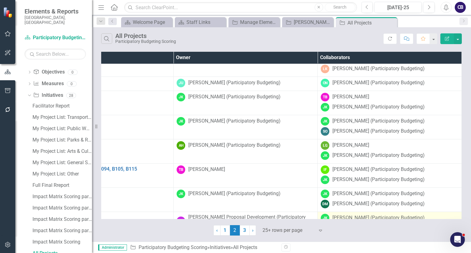
scroll to position [271, 76]
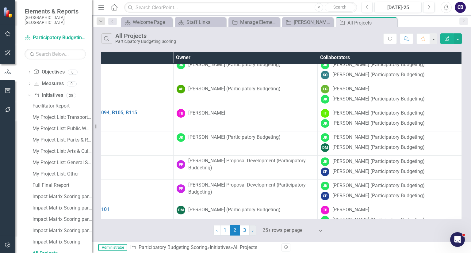
click at [254, 230] on link "› Next" at bounding box center [252, 230] width 7 height 10
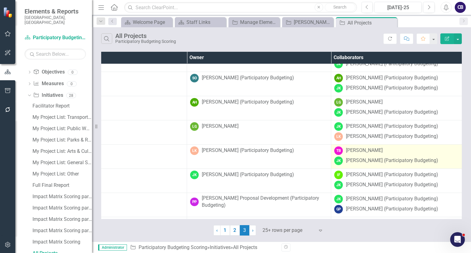
scroll to position [0, 59]
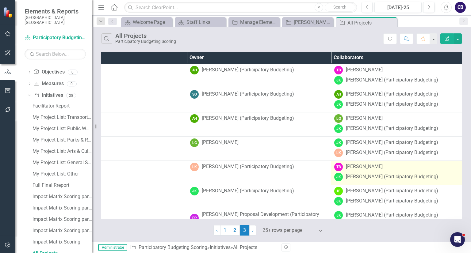
click at [360, 167] on div "[PERSON_NAME]" at bounding box center [364, 166] width 37 height 7
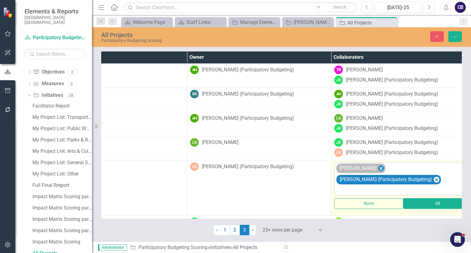
click at [380, 168] on icon "Remove Talita Balu" at bounding box center [381, 168] width 3 height 3
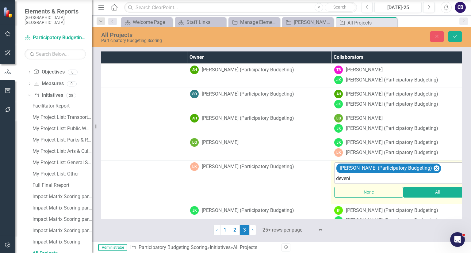
type input "devenia"
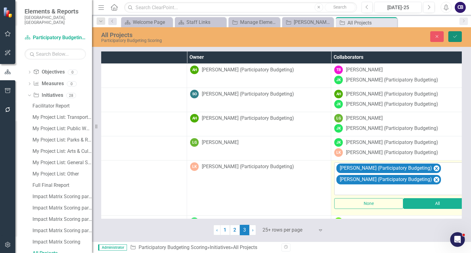
click at [457, 38] on icon "Save" at bounding box center [455, 36] width 6 height 4
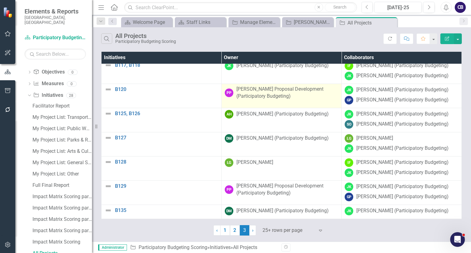
scroll to position [130, 0]
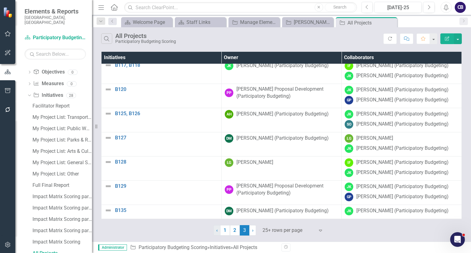
click at [215, 228] on link "‹ Previous" at bounding box center [216, 230] width 7 height 10
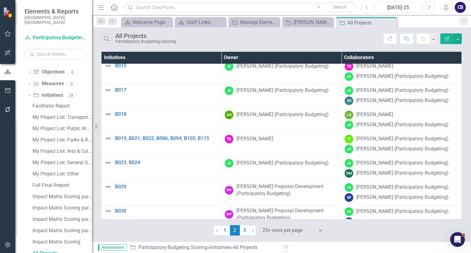
scroll to position [244, 0]
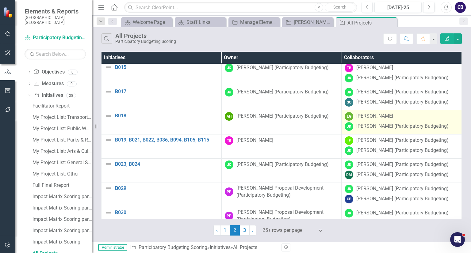
click at [380, 120] on div "[PERSON_NAME]" at bounding box center [374, 116] width 37 height 7
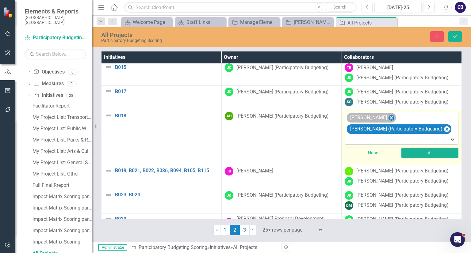
click at [389, 122] on icon "Remove Lauren Gilbert" at bounding box center [392, 118] width 6 height 8
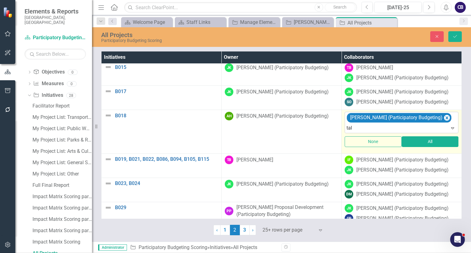
type input "tali"
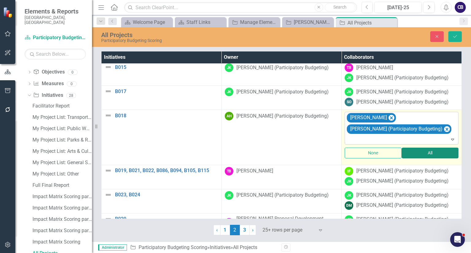
click at [419, 159] on button "All" at bounding box center [430, 153] width 57 height 11
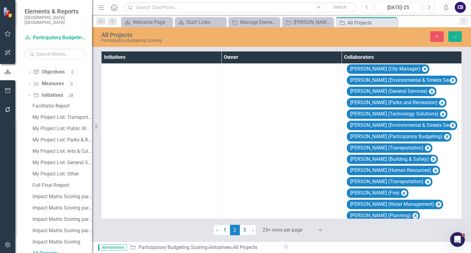
scroll to position [6660, 0]
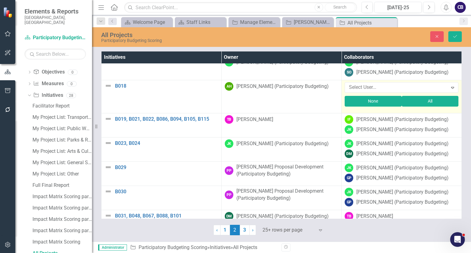
scroll to position [247, 0]
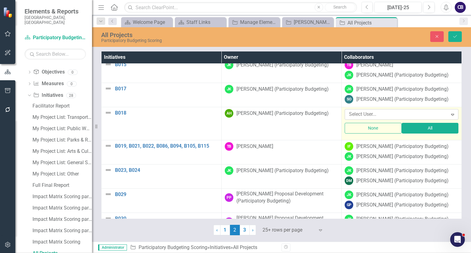
click at [368, 119] on div at bounding box center [396, 114] width 101 height 8
type input "joshua"
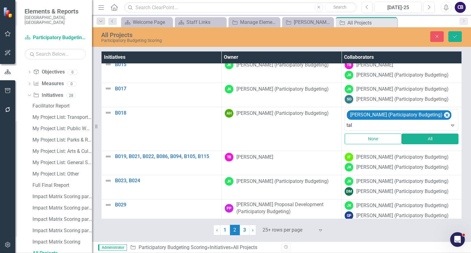
type input "tali"
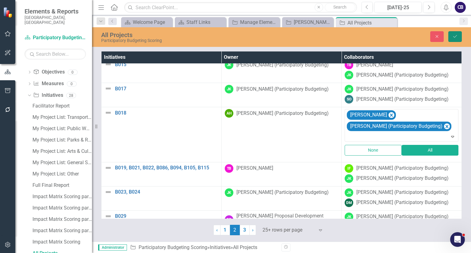
click at [457, 35] on icon "Save" at bounding box center [455, 36] width 6 height 4
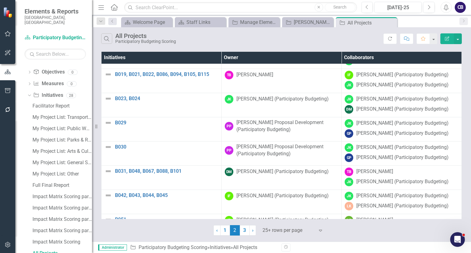
scroll to position [400, 0]
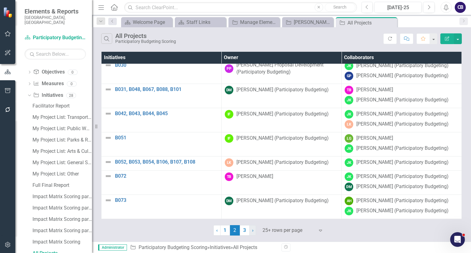
click at [254, 230] on link "› Next" at bounding box center [252, 230] width 7 height 10
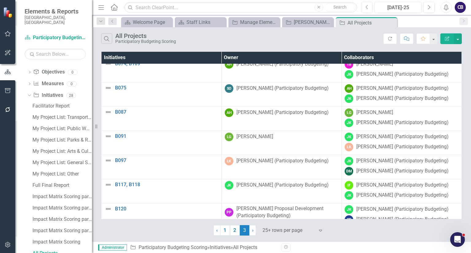
scroll to position [0, 4]
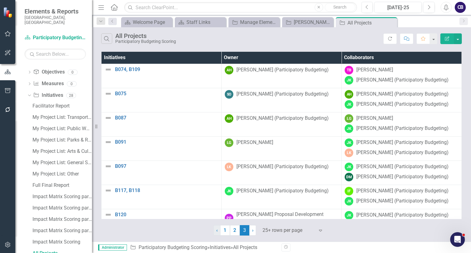
click at [218, 229] on link "‹ Previous" at bounding box center [216, 230] width 7 height 10
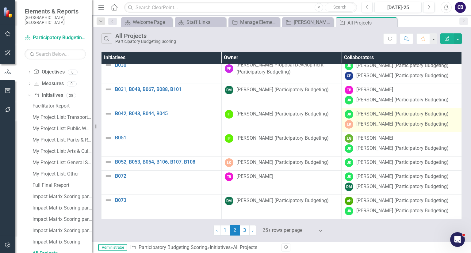
scroll to position [400, 0]
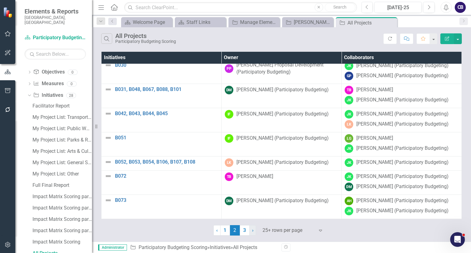
click at [251, 231] on link "› Next" at bounding box center [252, 230] width 7 height 10
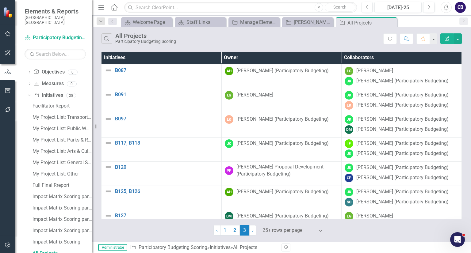
scroll to position [0, 0]
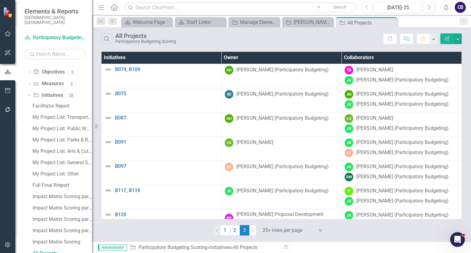
click at [218, 233] on link "‹ Previous" at bounding box center [216, 230] width 7 height 10
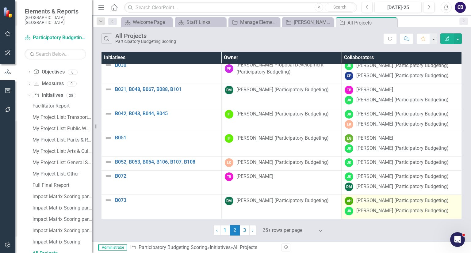
scroll to position [400, 0]
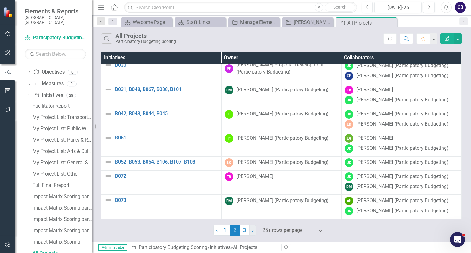
click at [254, 231] on link "› Next" at bounding box center [252, 230] width 7 height 10
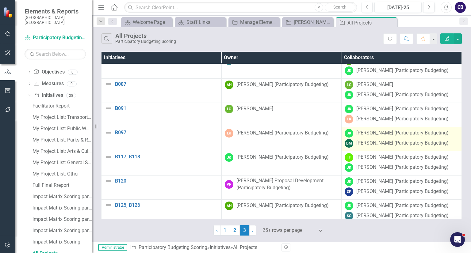
scroll to position [0, 0]
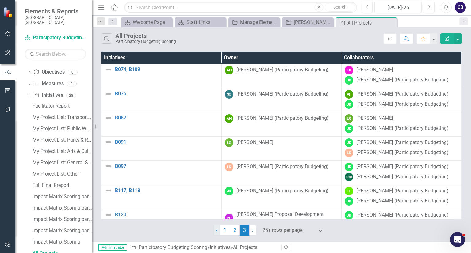
click at [214, 230] on link "‹ Previous" at bounding box center [216, 230] width 7 height 10
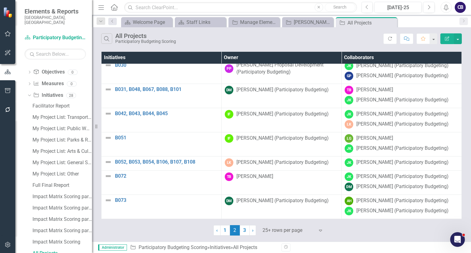
scroll to position [400, 0]
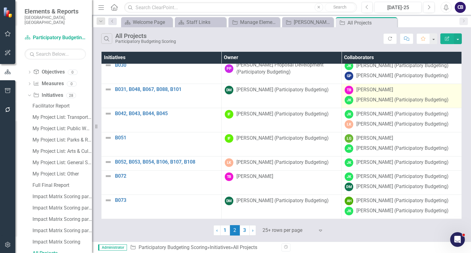
click at [383, 86] on div "TB Talita Balu" at bounding box center [402, 90] width 114 height 9
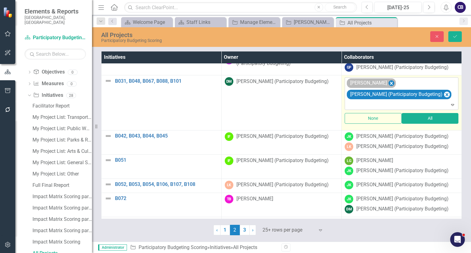
click at [390, 85] on icon "Remove Talita Balu" at bounding box center [391, 83] width 3 height 3
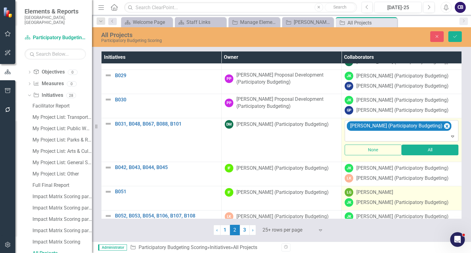
scroll to position [356, 0]
type input "[PERSON_NAME]"
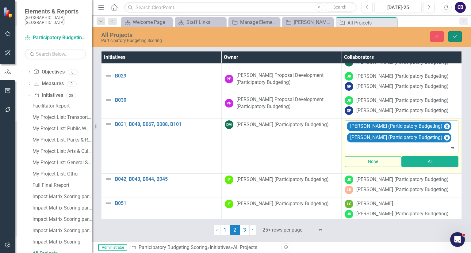
click at [455, 40] on button "Save" at bounding box center [454, 36] width 13 height 11
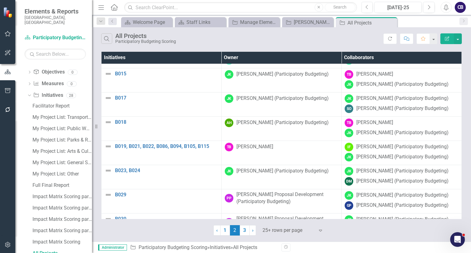
scroll to position [237, 0]
click at [250, 230] on link "› Next" at bounding box center [252, 230] width 7 height 10
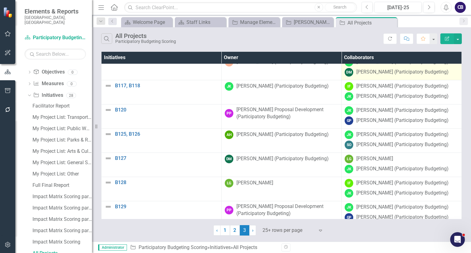
scroll to position [104, 0]
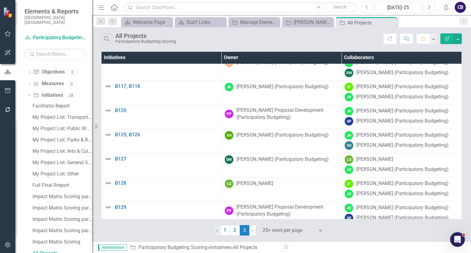
click at [216, 231] on span "‹" at bounding box center [217, 231] width 2 height 6
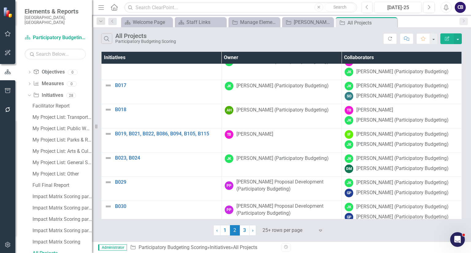
scroll to position [247, 0]
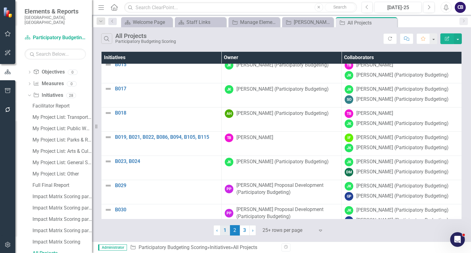
click at [227, 228] on link "1" at bounding box center [225, 230] width 10 height 10
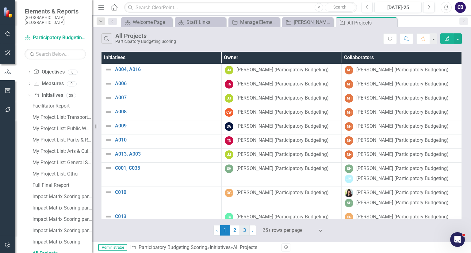
click at [241, 228] on link "3" at bounding box center [245, 230] width 10 height 10
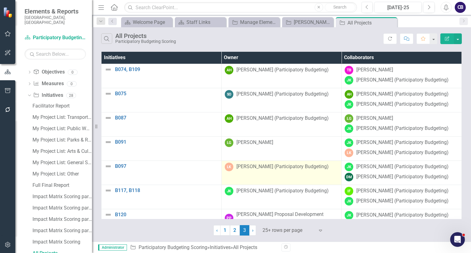
scroll to position [124, 0]
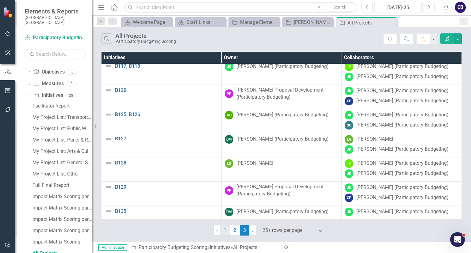
click at [223, 229] on link "1" at bounding box center [225, 230] width 10 height 10
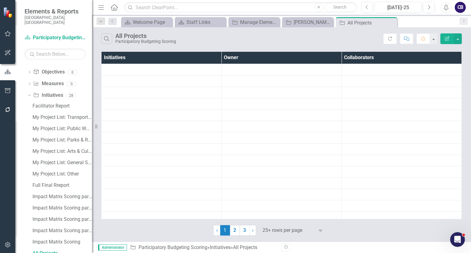
scroll to position [0, 0]
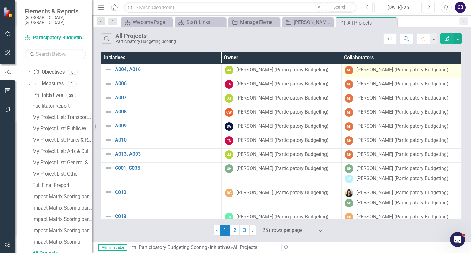
click at [387, 76] on td "NH Nayshaun Hill (Participatory Budgeting)" at bounding box center [402, 71] width 120 height 14
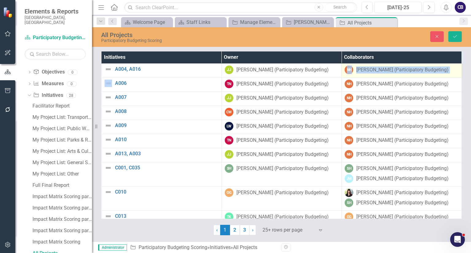
click at [387, 76] on td "NH Nayshaun Hill (Participatory Budgeting)" at bounding box center [402, 71] width 120 height 14
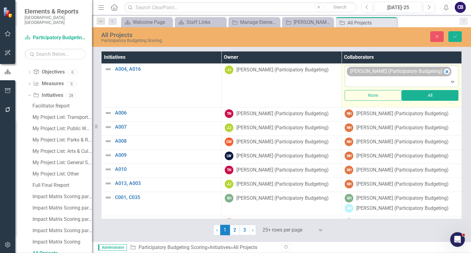
click at [417, 76] on div "[PERSON_NAME] (Participatory Budgeting)" at bounding box center [399, 72] width 105 height 10
type input "T"
type input "Lou"
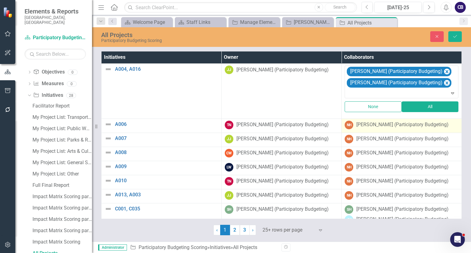
click at [381, 123] on div "[PERSON_NAME] (Participatory Budgeting)" at bounding box center [402, 124] width 92 height 7
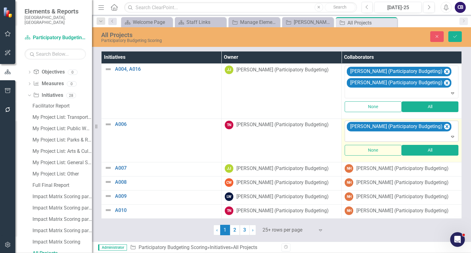
click at [388, 133] on div at bounding box center [401, 137] width 111 height 8
type input "L"
type input "Danielle"
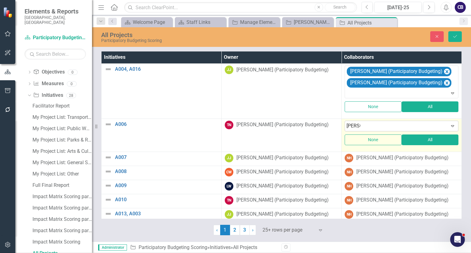
type input "Danielle"
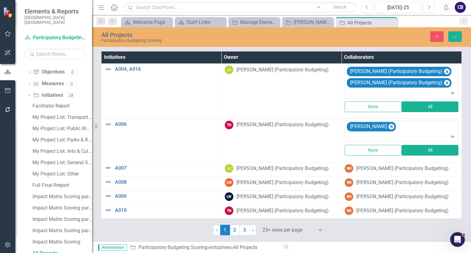
click at [381, 149] on button "None" at bounding box center [373, 150] width 57 height 11
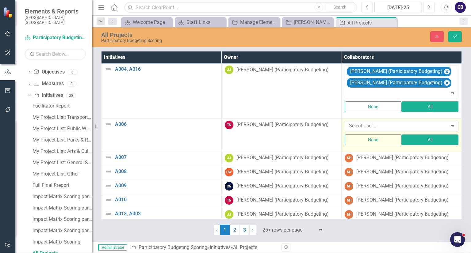
click at [367, 128] on div at bounding box center [396, 126] width 101 height 8
type input "nay"
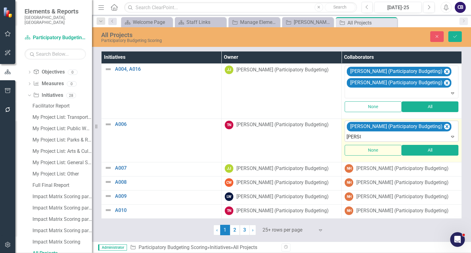
type input "danielle"
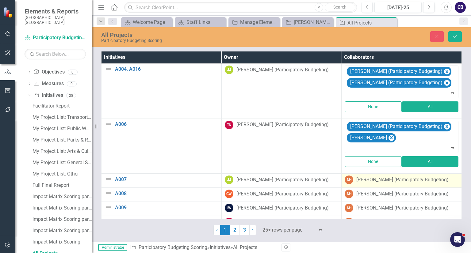
click at [361, 177] on div "[PERSON_NAME] (Participatory Budgeting)" at bounding box center [402, 180] width 92 height 7
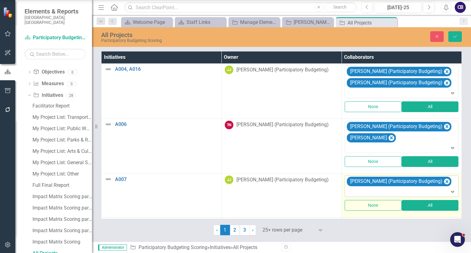
click at [409, 188] on div at bounding box center [401, 192] width 111 height 8
type input "daniel"
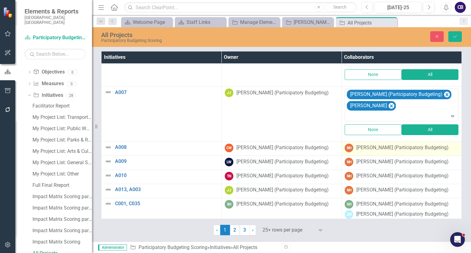
scroll to position [87, 0]
click at [378, 145] on div "[PERSON_NAME] (Participatory Budgeting)" at bounding box center [402, 147] width 92 height 7
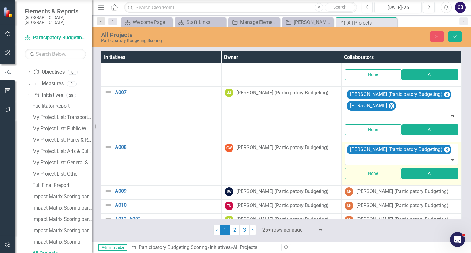
click at [380, 156] on div at bounding box center [401, 160] width 111 height 8
type input "lou wic"
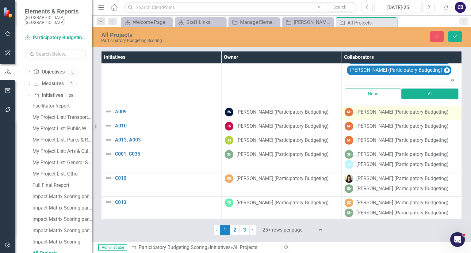
scroll to position [179, 0]
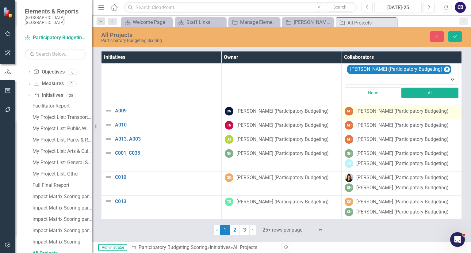
click at [381, 107] on div "NH Nayshaun Hill (Participatory Budgeting)" at bounding box center [402, 111] width 114 height 9
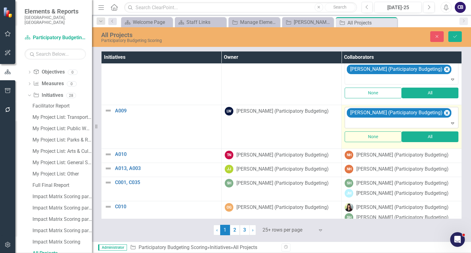
click at [385, 117] on div "[PERSON_NAME] (Participatory Budgeting)" at bounding box center [402, 117] width 112 height 21
type input "constance"
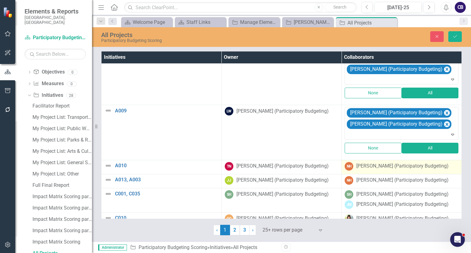
click at [376, 165] on div "[PERSON_NAME] (Participatory Budgeting)" at bounding box center [402, 166] width 92 height 7
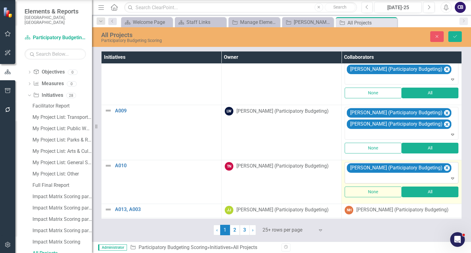
click at [370, 174] on div at bounding box center [401, 178] width 111 height 8
type input "constance"
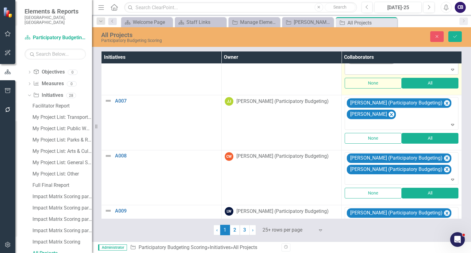
scroll to position [82, 0]
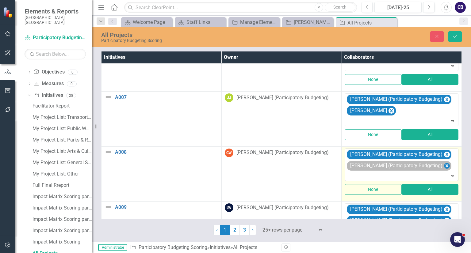
click at [444, 166] on icon "Remove Lou Wick (Participatory Budgeting)" at bounding box center [447, 166] width 6 height 8
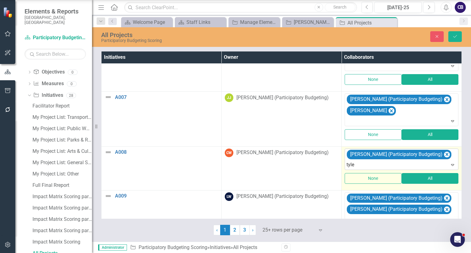
type input "tyler"
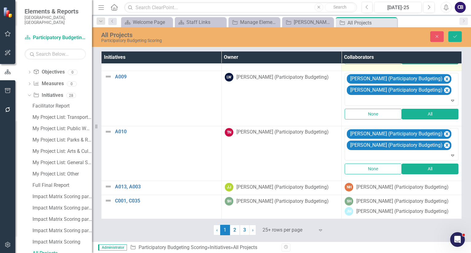
scroll to position [223, 0]
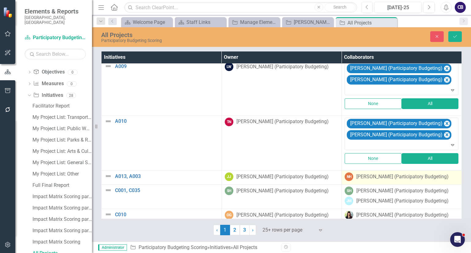
click at [384, 174] on div "[PERSON_NAME] (Participatory Budgeting)" at bounding box center [402, 177] width 92 height 7
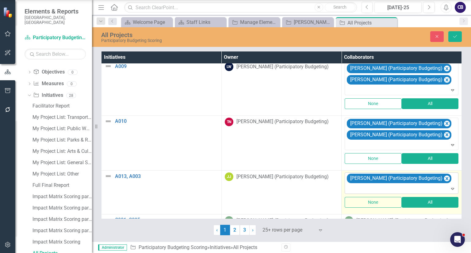
click at [381, 185] on div at bounding box center [401, 189] width 111 height 8
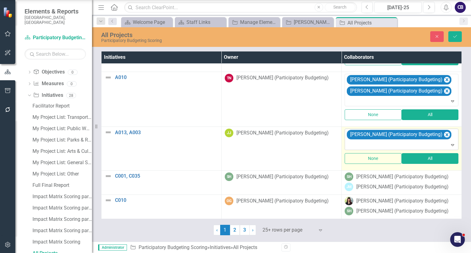
scroll to position [267, 0]
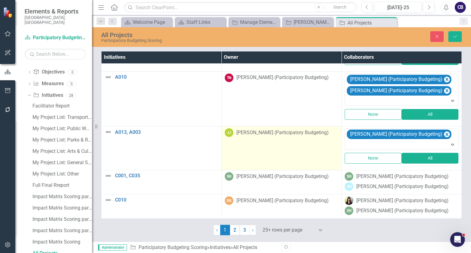
click at [327, 144] on td "JJ Janell Johnson (Participatory Budgeting)" at bounding box center [281, 149] width 120 height 44
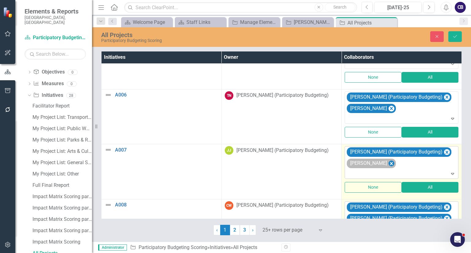
scroll to position [30, 0]
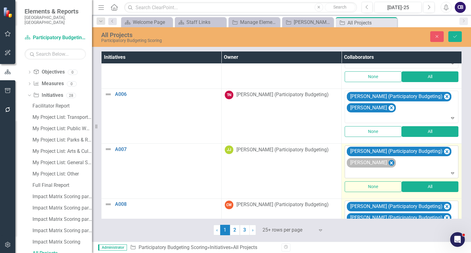
click at [392, 160] on icon "Remove Danielle Wagner" at bounding box center [392, 163] width 6 height 8
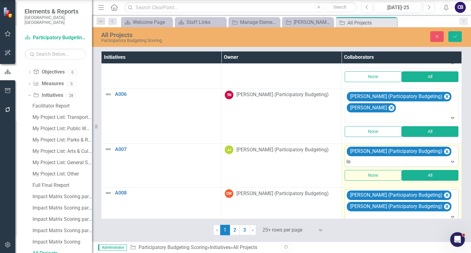
type input "lou"
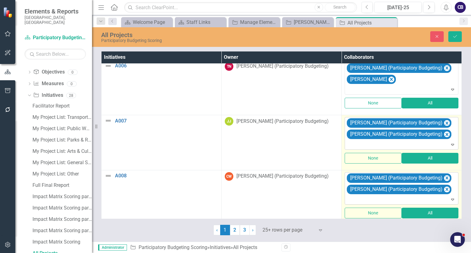
scroll to position [0, 4]
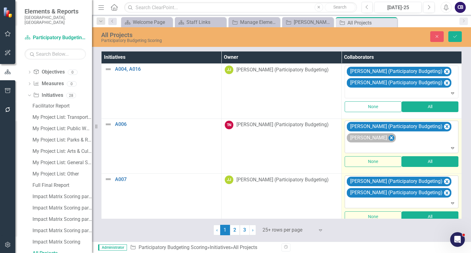
click at [389, 138] on icon "Remove Danielle Wagner" at bounding box center [392, 138] width 6 height 8
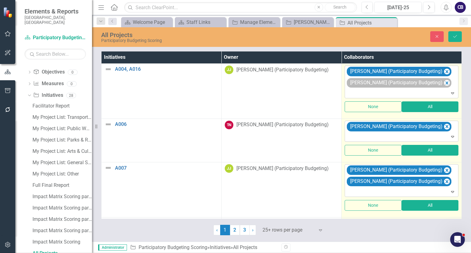
click at [428, 87] on div "[PERSON_NAME] (Participatory Budgeting)" at bounding box center [399, 83] width 105 height 10
type input "danielle"
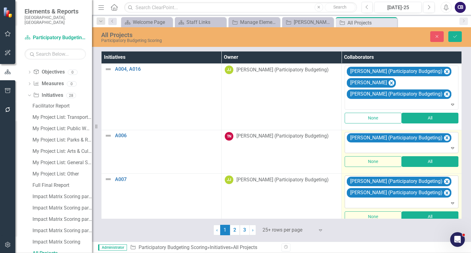
click at [363, 146] on div at bounding box center [401, 148] width 111 height 8
type input "lou"
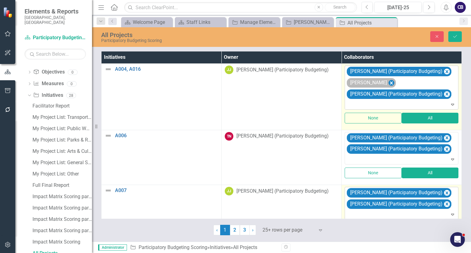
click at [389, 84] on icon "Remove Danielle Wagner" at bounding box center [392, 83] width 6 height 8
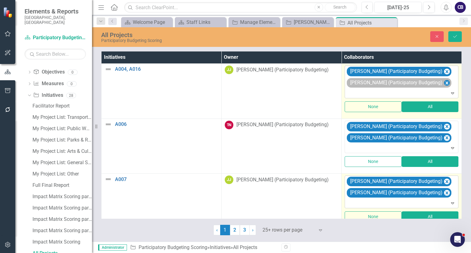
click at [446, 82] on icon "Remove Lou Wick (Participatory Budgeting)" at bounding box center [447, 82] width 3 height 3
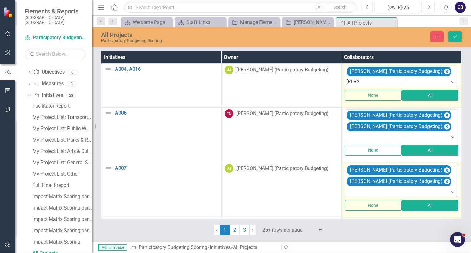
type input "danielle"
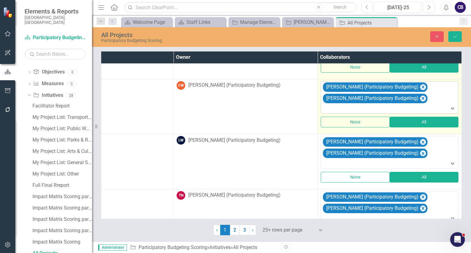
scroll to position [150, 73]
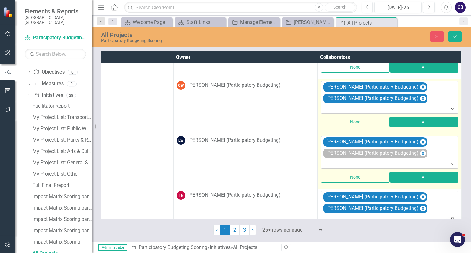
click at [427, 150] on div "[PERSON_NAME] (Participatory Budgeting)" at bounding box center [375, 154] width 105 height 10
type input "t"
click at [428, 150] on div "Cons t ance Wrigh t (Par t icipa t ory Budge t ing)" at bounding box center [375, 154] width 105 height 10
drag, startPoint x: 425, startPoint y: 157, endPoint x: 424, endPoint y: 146, distance: 11.1
click at [424, 146] on div "Nayshaun Hill (Participatory Budgeting) Constance Wright (Participatory Budgeti…" at bounding box center [390, 152] width 136 height 32
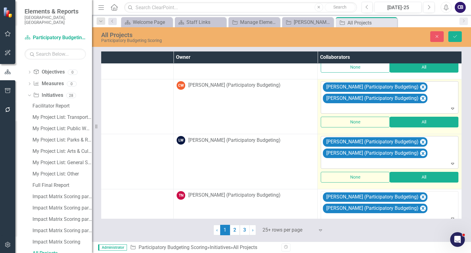
click at [424, 146] on div "Nayshaun Hill (Participatory Budgeting) Constance Wright (Participatory Budgeti…" at bounding box center [390, 152] width 136 height 32
click at [424, 152] on icon "Remove Constance Wright (Participatory Budgeting)" at bounding box center [423, 153] width 3 height 3
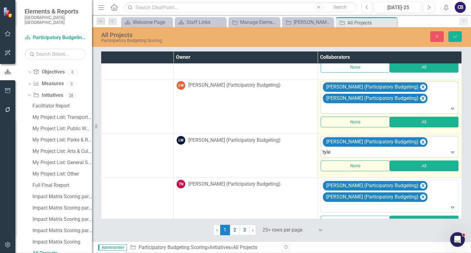
type input "tyler"
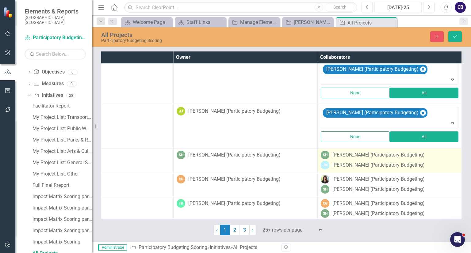
scroll to position [286, 73]
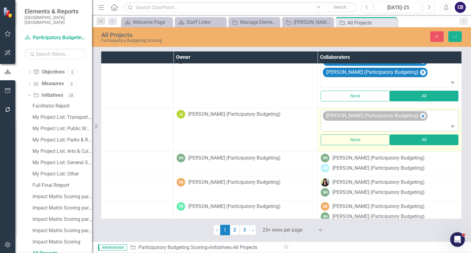
click at [379, 115] on div "[PERSON_NAME] (Participatory Budgeting)" at bounding box center [371, 116] width 95 height 9
type input "lou"
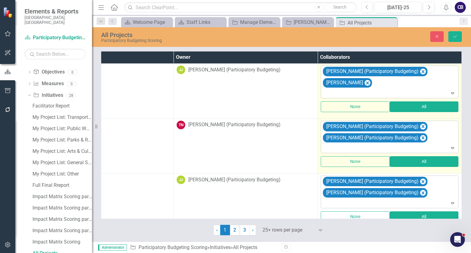
scroll to position [8, 73]
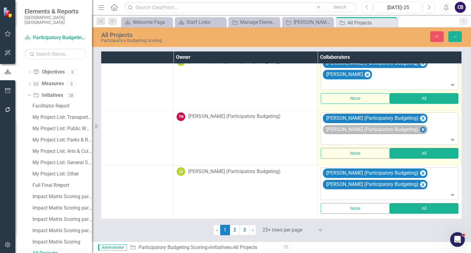
click at [422, 130] on icon "Remove Lou Wick (Participatory Budgeting)" at bounding box center [423, 129] width 3 height 3
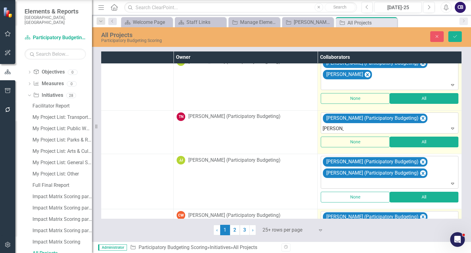
type input "constance"
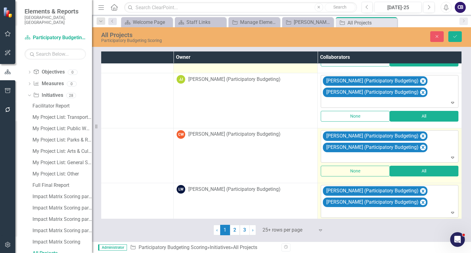
scroll to position [99, 73]
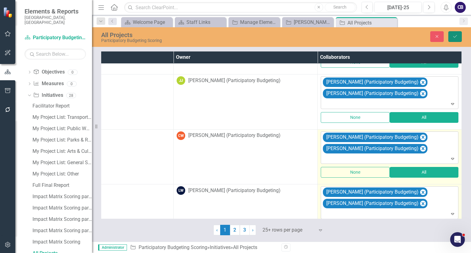
click at [455, 38] on icon "Save" at bounding box center [455, 36] width 6 height 4
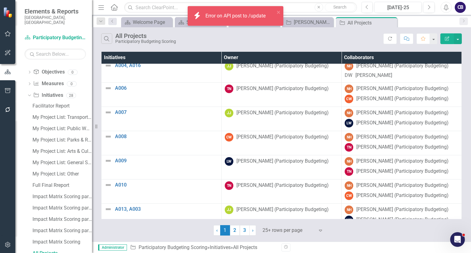
scroll to position [0, 0]
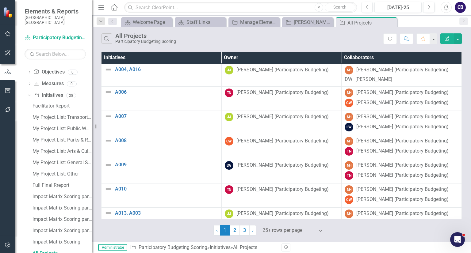
click at [374, 35] on div "Search All Projects Participatory Budgeting Scoring" at bounding box center [242, 38] width 282 height 10
click at [327, 24] on icon "Close" at bounding box center [328, 22] width 6 height 5
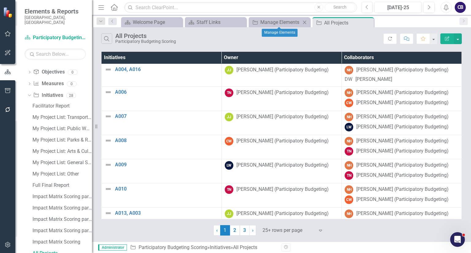
click at [304, 24] on icon "Close" at bounding box center [304, 22] width 6 height 5
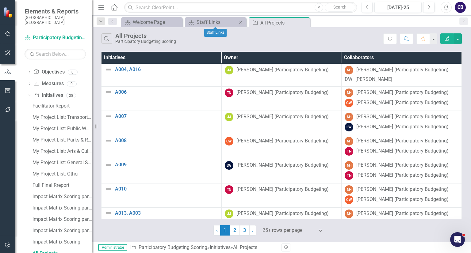
click at [243, 21] on icon "Close" at bounding box center [241, 22] width 6 height 5
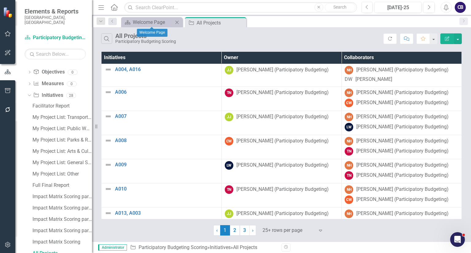
click at [180, 22] on icon "Close" at bounding box center [177, 22] width 6 height 5
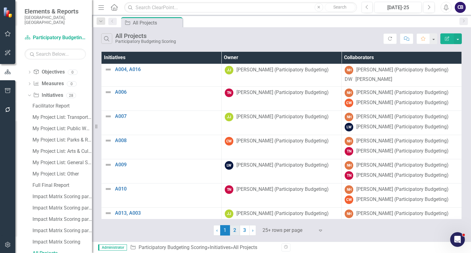
click at [238, 235] on link "2" at bounding box center [235, 230] width 10 height 10
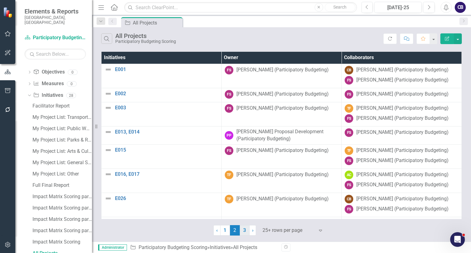
click at [243, 232] on link "3" at bounding box center [245, 230] width 10 height 10
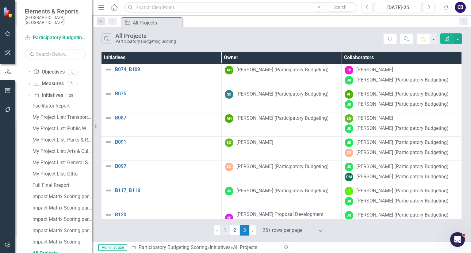
click at [222, 231] on link "1" at bounding box center [225, 230] width 10 height 10
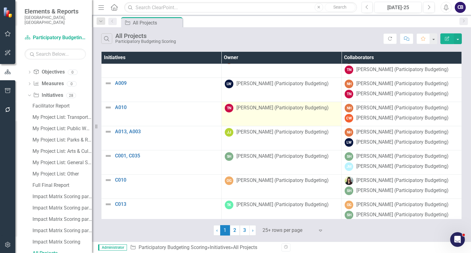
scroll to position [0, 3]
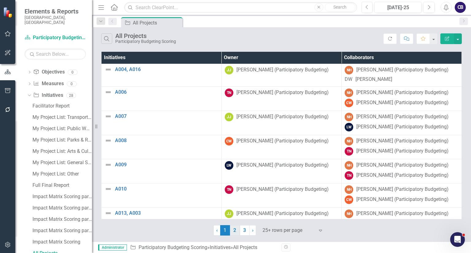
click at [235, 228] on link "2" at bounding box center [235, 230] width 10 height 10
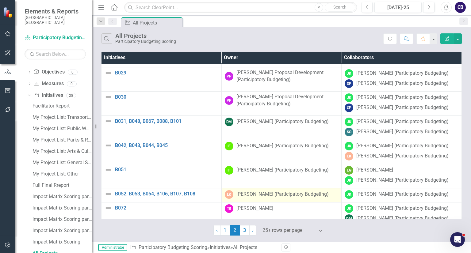
scroll to position [360, 0]
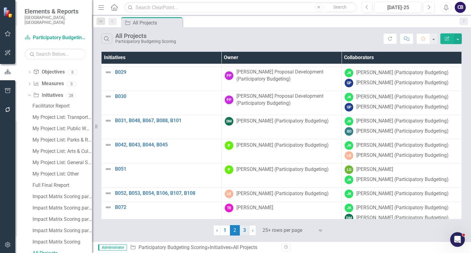
click at [246, 234] on link "3" at bounding box center [245, 230] width 10 height 10
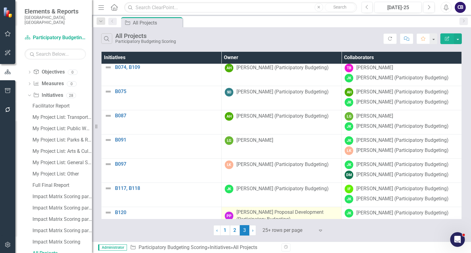
scroll to position [0, 0]
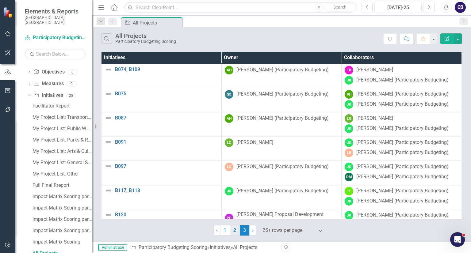
click at [233, 231] on link "2" at bounding box center [235, 230] width 10 height 10
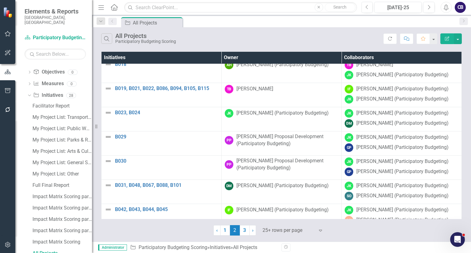
scroll to position [296, 4]
click at [230, 230] on span "2 (current)" at bounding box center [235, 230] width 10 height 10
drag, startPoint x: 230, startPoint y: 230, endPoint x: 226, endPoint y: 231, distance: 3.6
click at [226, 231] on ul "‹ Previous 1 2 (current) 3 › Next" at bounding box center [234, 230] width 43 height 10
click at [226, 231] on link "1" at bounding box center [225, 230] width 10 height 10
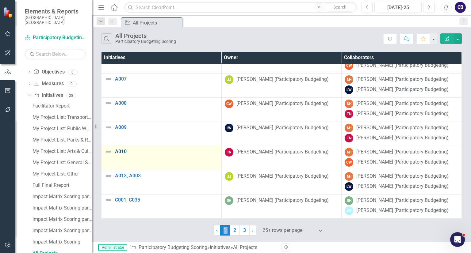
scroll to position [39, 0]
